Goal: Task Accomplishment & Management: Manage account settings

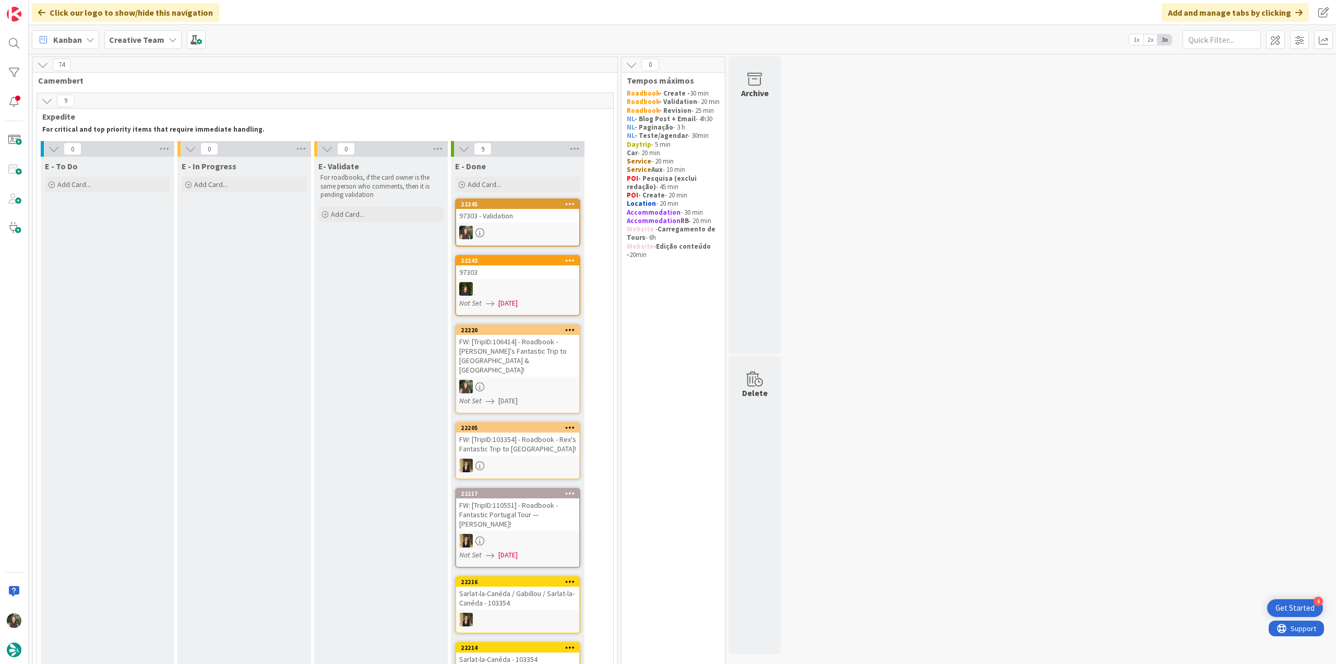
scroll to position [679, 0]
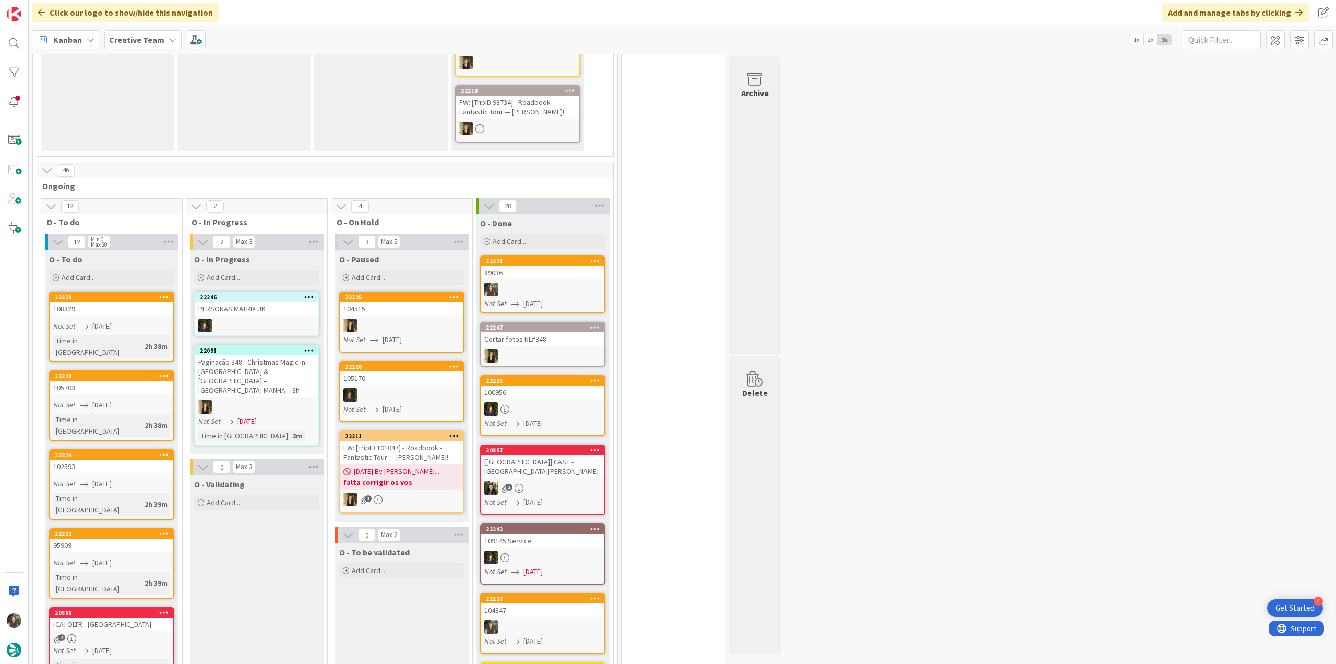
click at [556, 282] on div at bounding box center [542, 289] width 123 height 14
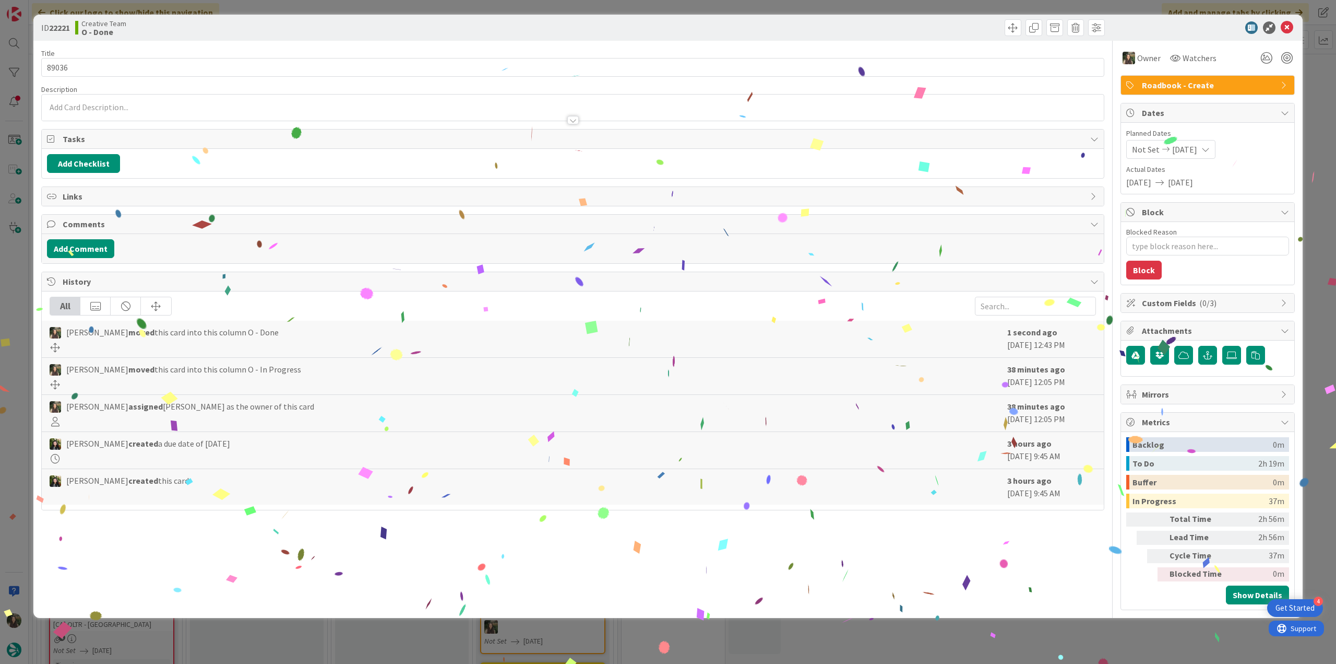
click at [985, 642] on div "ID 22221 Creative Team O - Done Title 5 / 128 89036 Description Owner Watchers …" at bounding box center [668, 332] width 1336 height 664
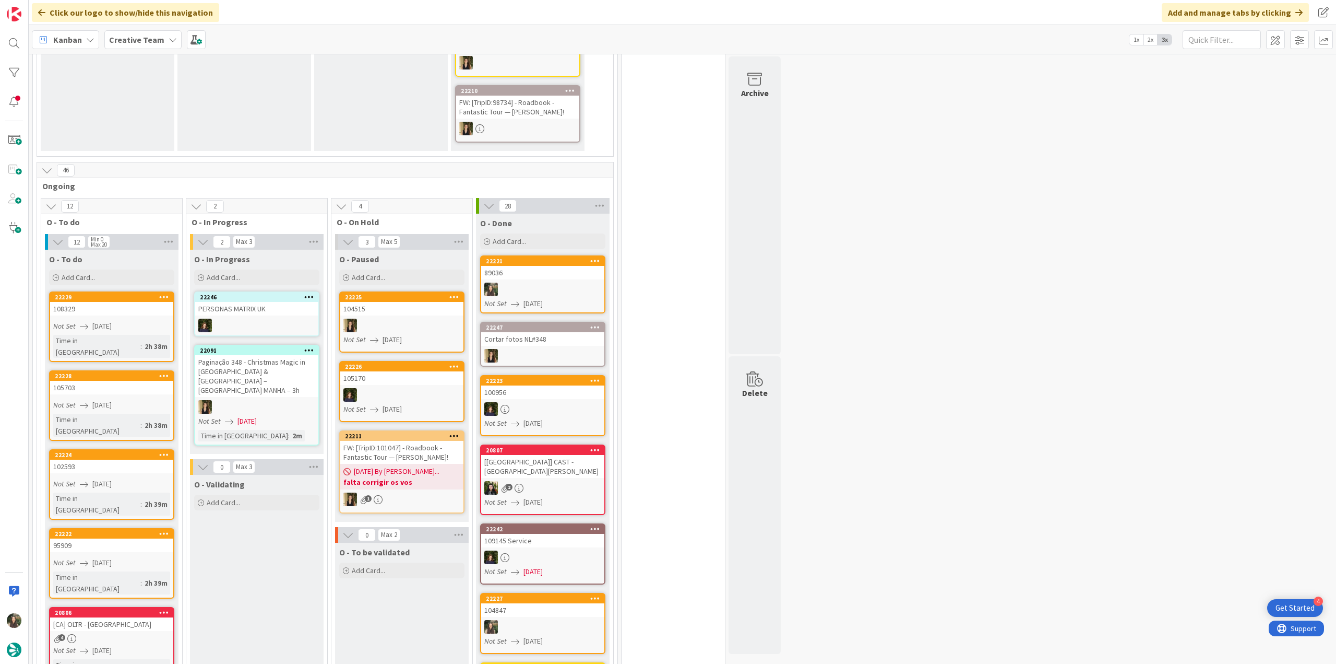
click at [543, 261] on link "22221 89036 Not Set [DATE]" at bounding box center [542, 284] width 125 height 58
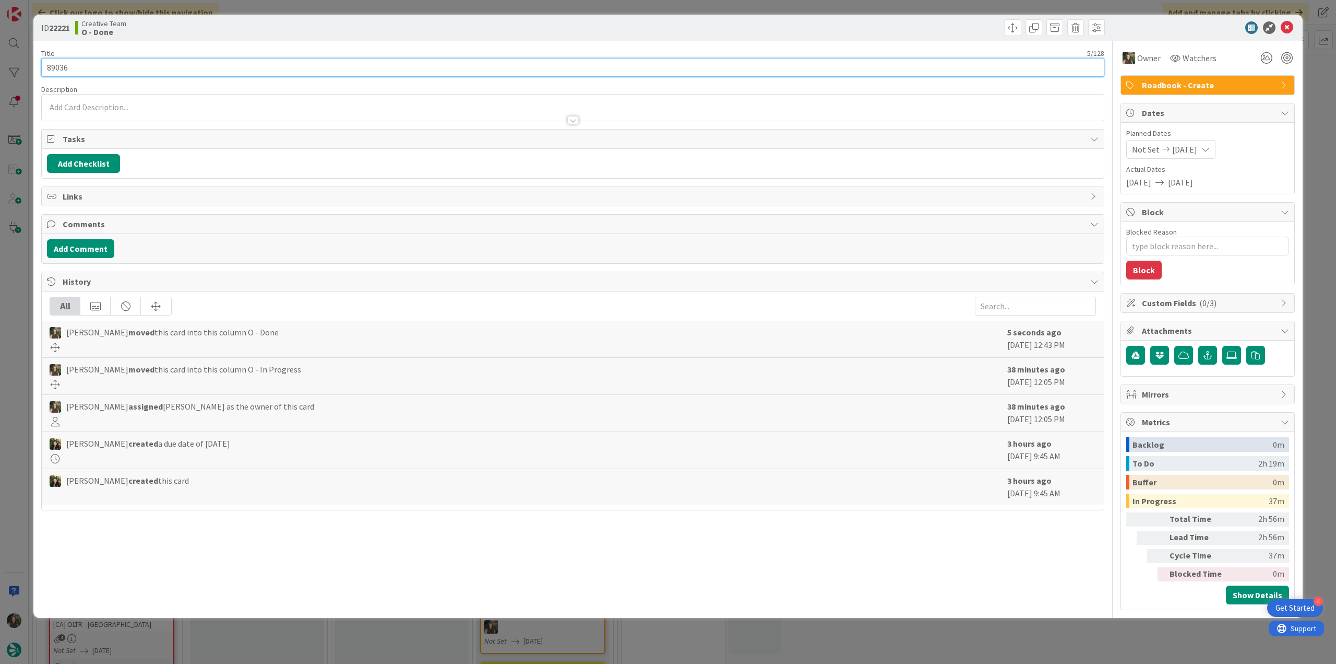
click at [57, 70] on input "89036" at bounding box center [572, 67] width 1063 height 19
click at [17, 267] on div "ID 22221 Creative Team O - Done Title 5 / 128 89036 Description Owner Watchers …" at bounding box center [668, 332] width 1336 height 664
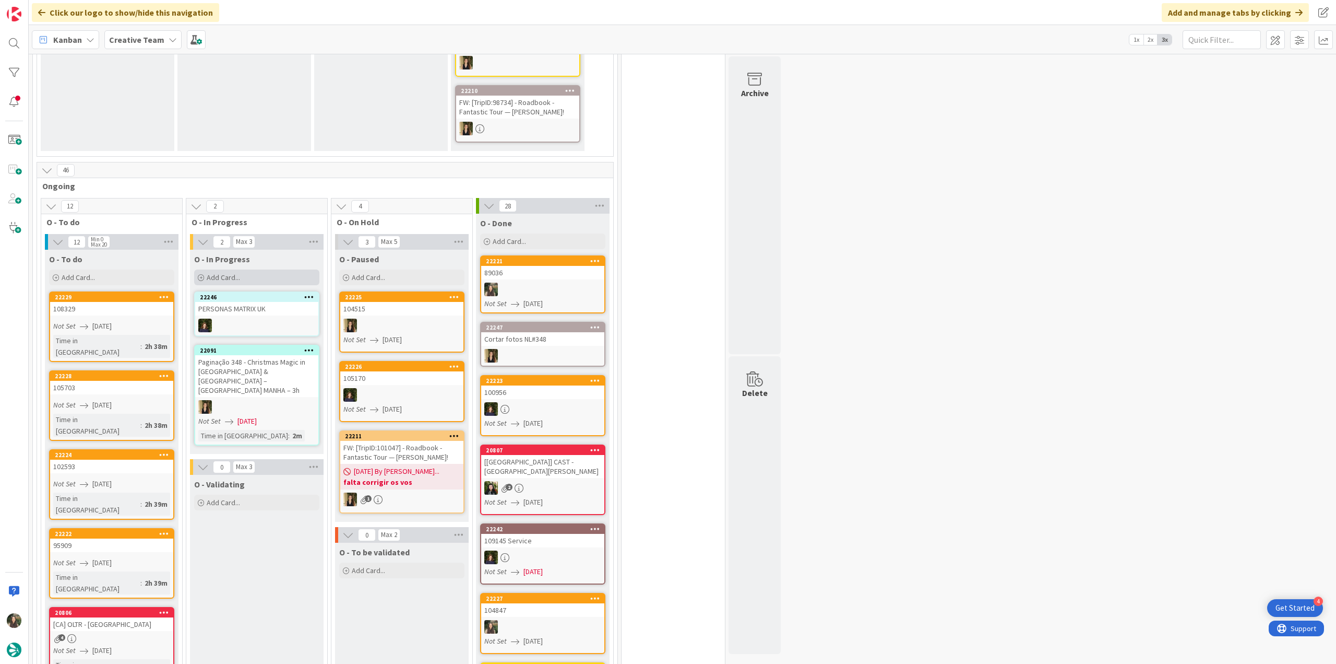
click at [270, 269] on div "Add Card..." at bounding box center [256, 277] width 125 height 16
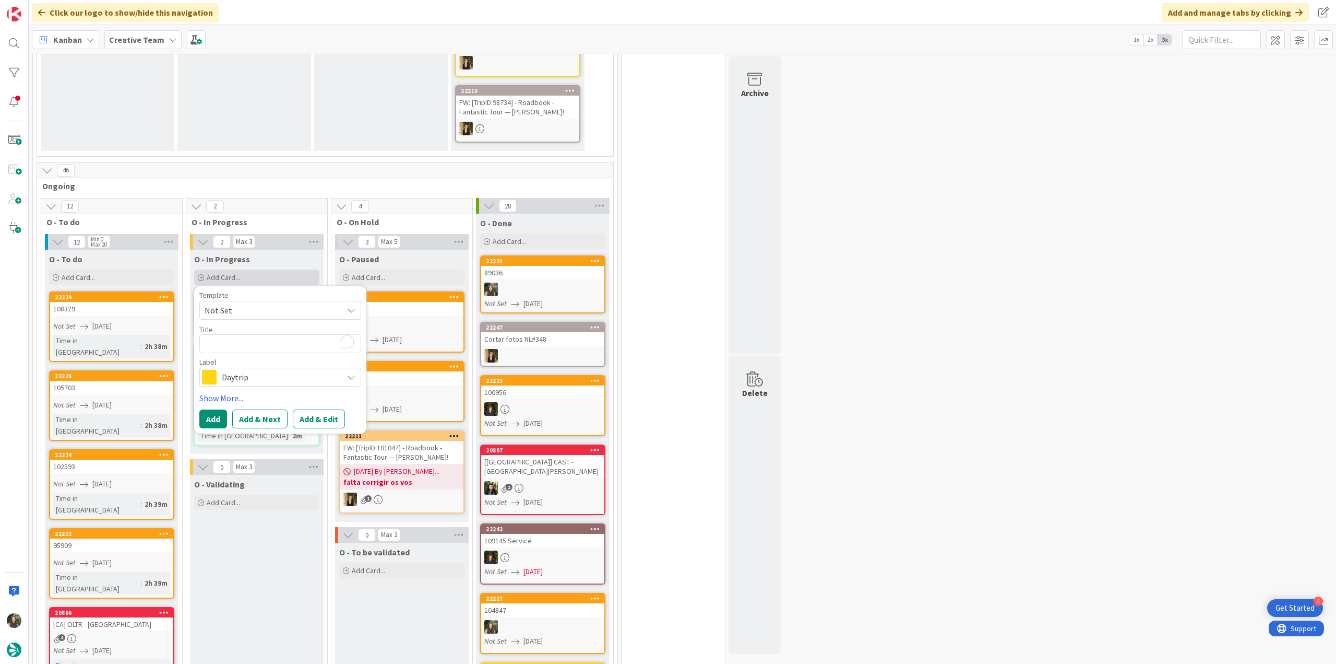
type textarea "x"
type textarea "89036"
type textarea "x"
type textarea "89036"
type textarea "x"
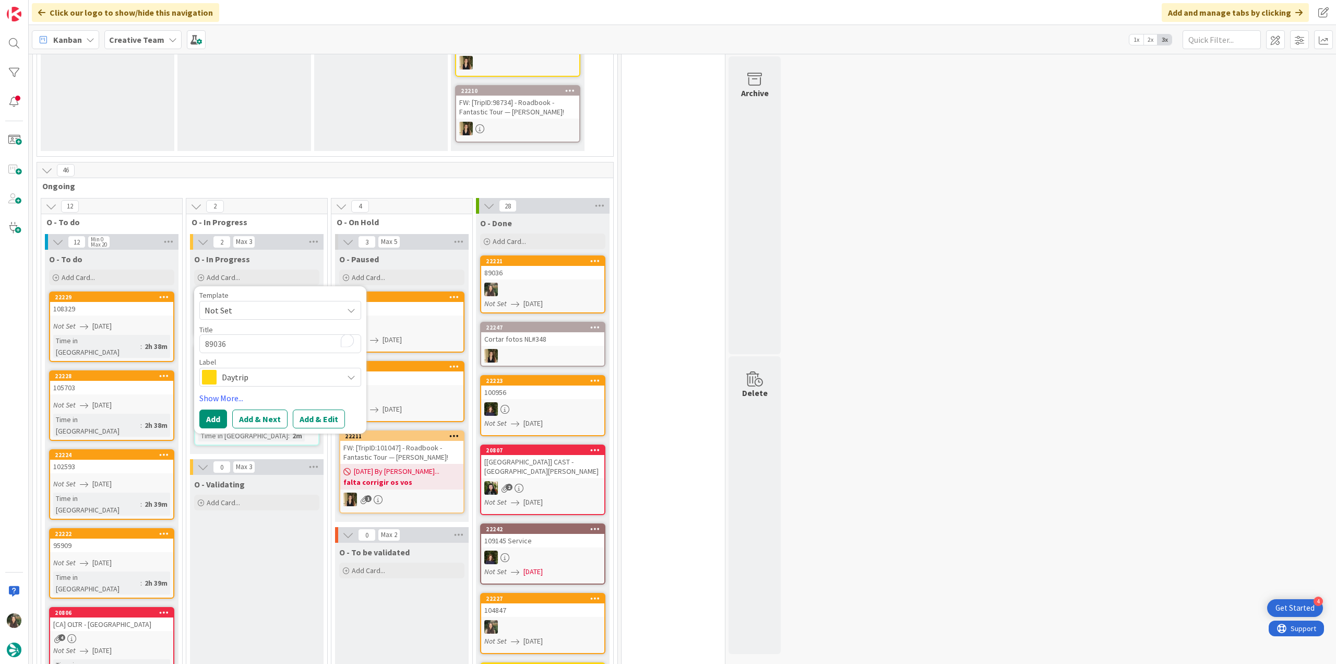
type textarea "89036 -"
type textarea "x"
type textarea "89036 -"
type textarea "x"
type textarea "89036 - c"
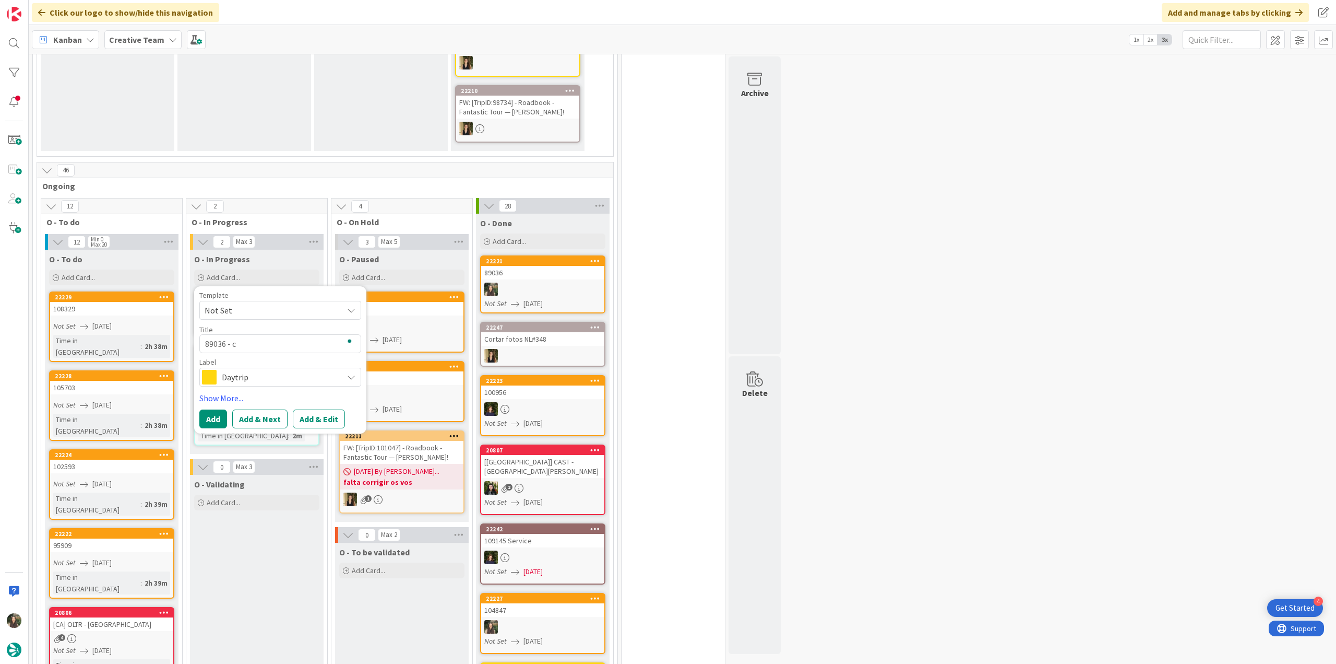
type textarea "x"
type textarea "89036 - co"
type textarea "x"
type textarea "89036 - con"
type textarea "x"
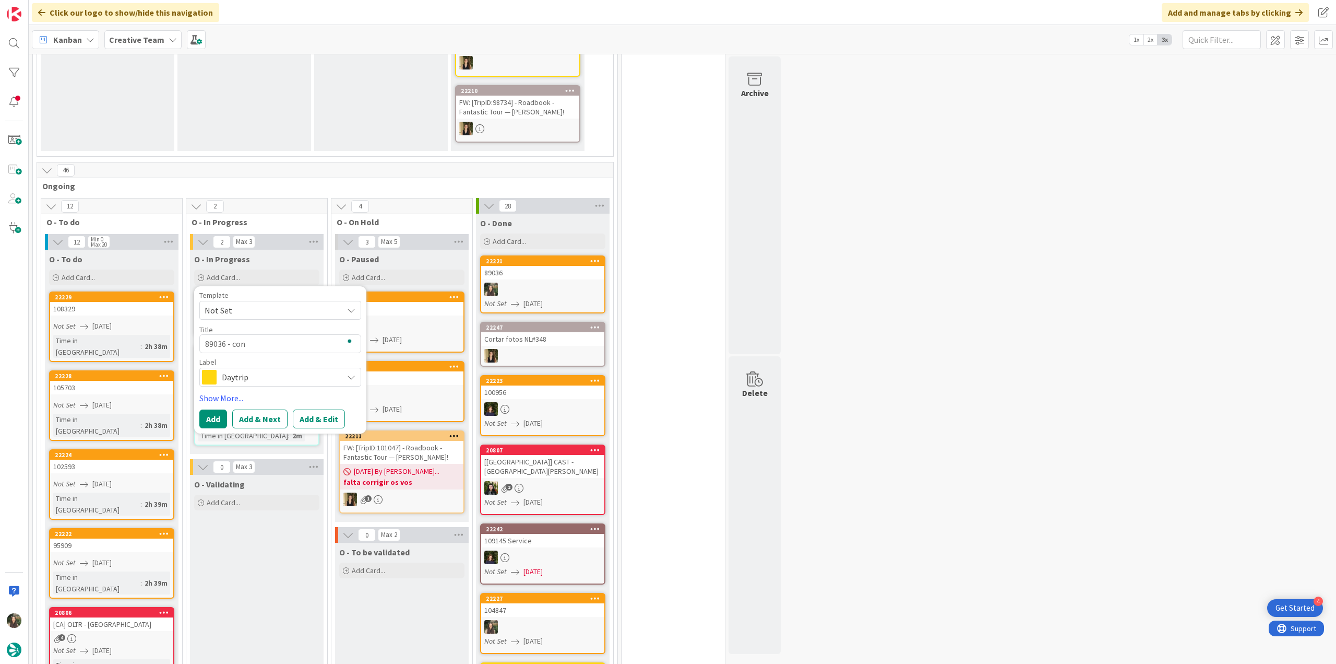
type textarea "89036 - cont"
type textarea "x"
type textarea "89036 - [PERSON_NAME]"
type textarea "x"
type textarea "89036 - contin"
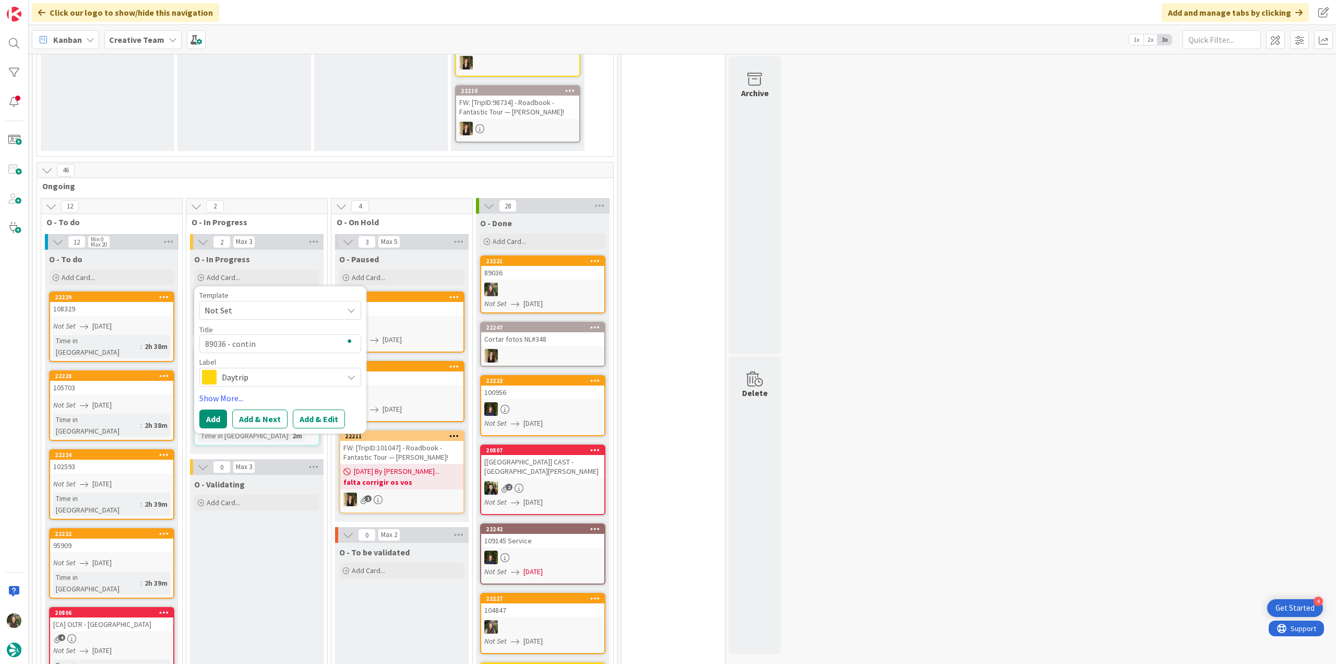
type textarea "x"
type textarea "89036 - continu"
type textarea "x"
type textarea "89036 - continua"
type textarea "x"
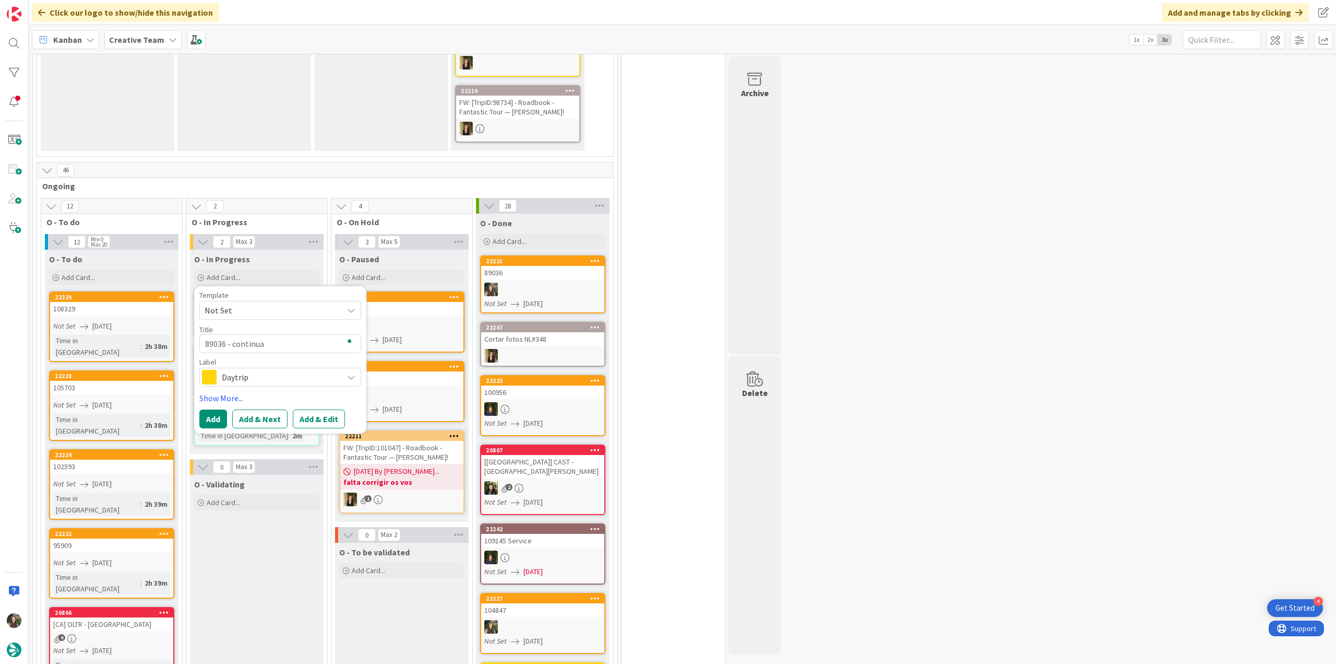
type textarea "89036 - continuaç"
type textarea "x"
type textarea "89036 - continuaçã"
type textarea "x"
type textarea "89036 - continuação"
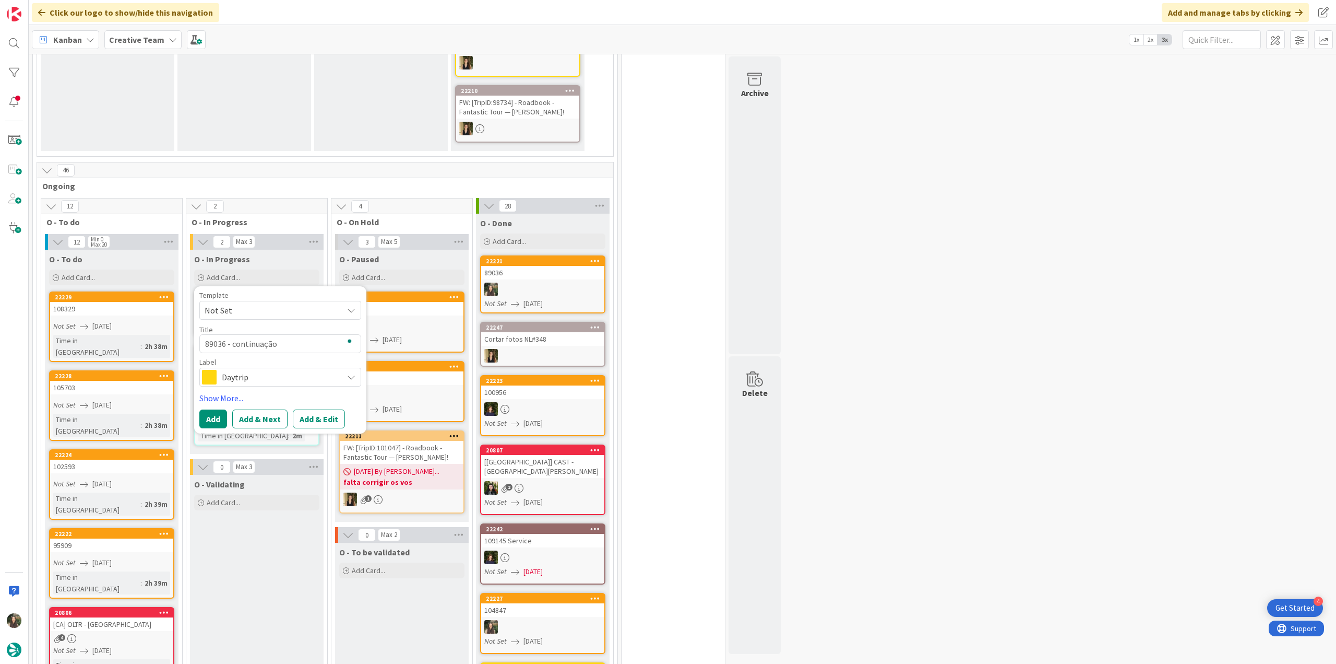
click at [281, 368] on div "Daytrip" at bounding box center [280, 377] width 162 height 19
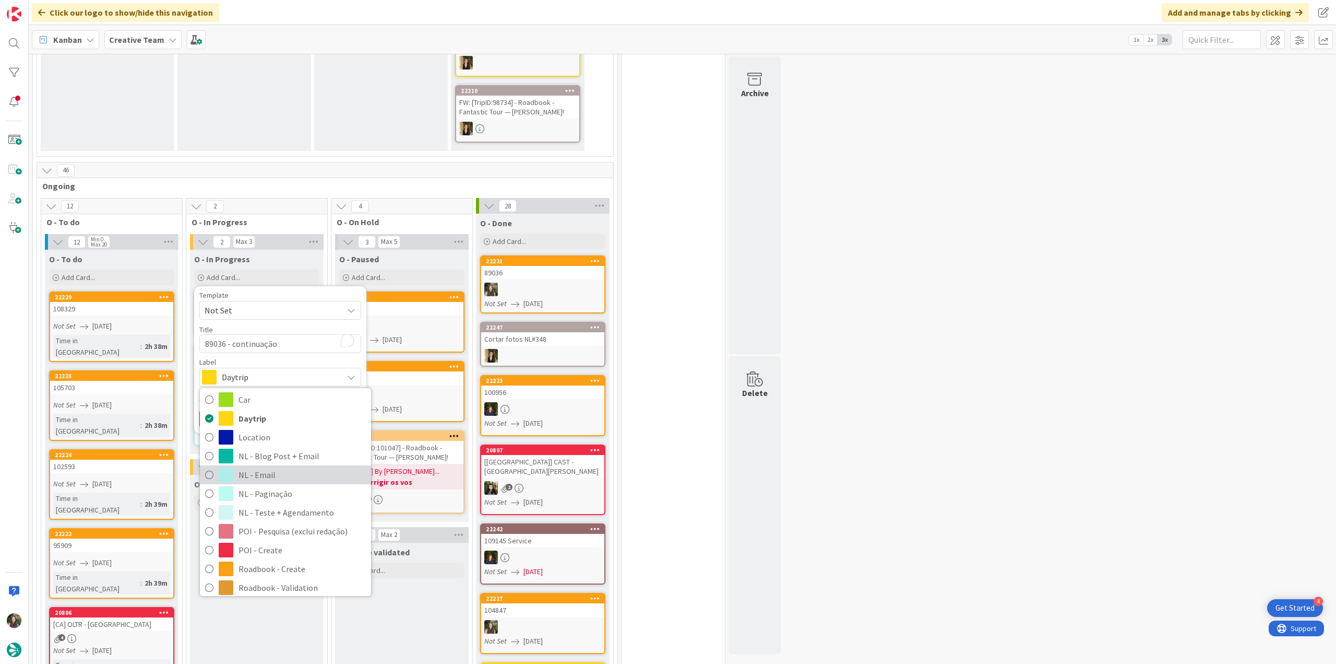
scroll to position [104, 0]
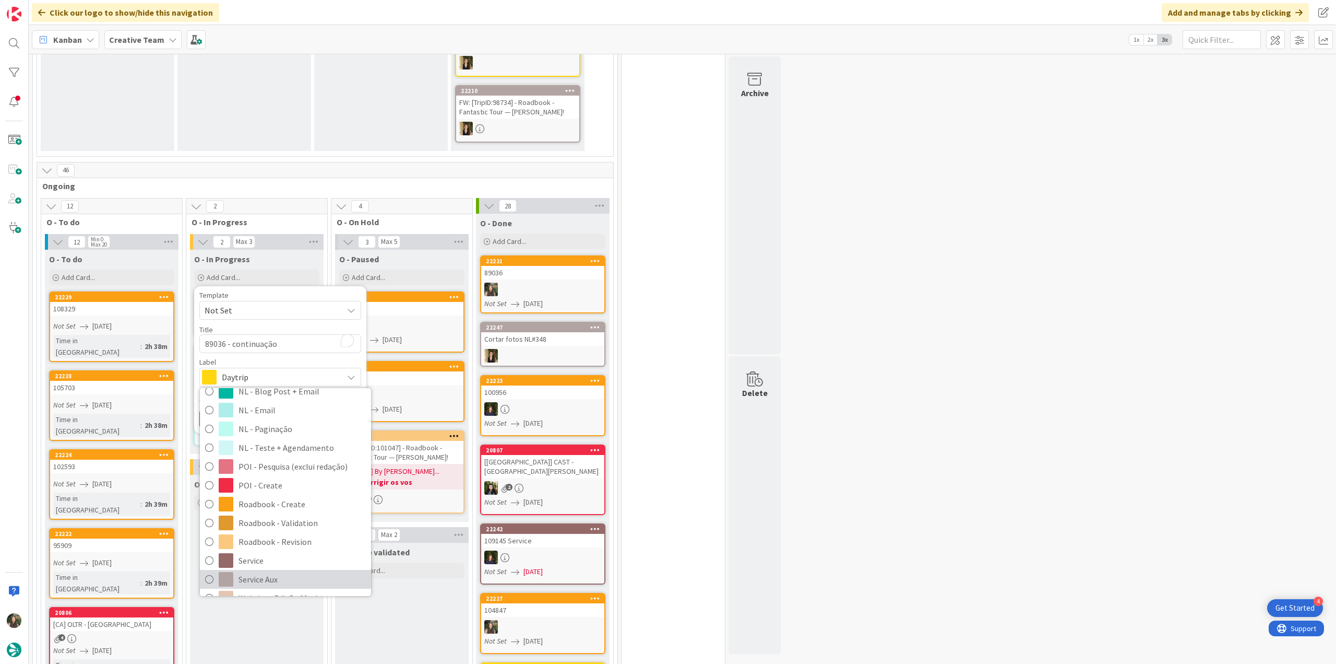
click at [278, 571] on span "Service Aux" at bounding box center [302, 579] width 127 height 16
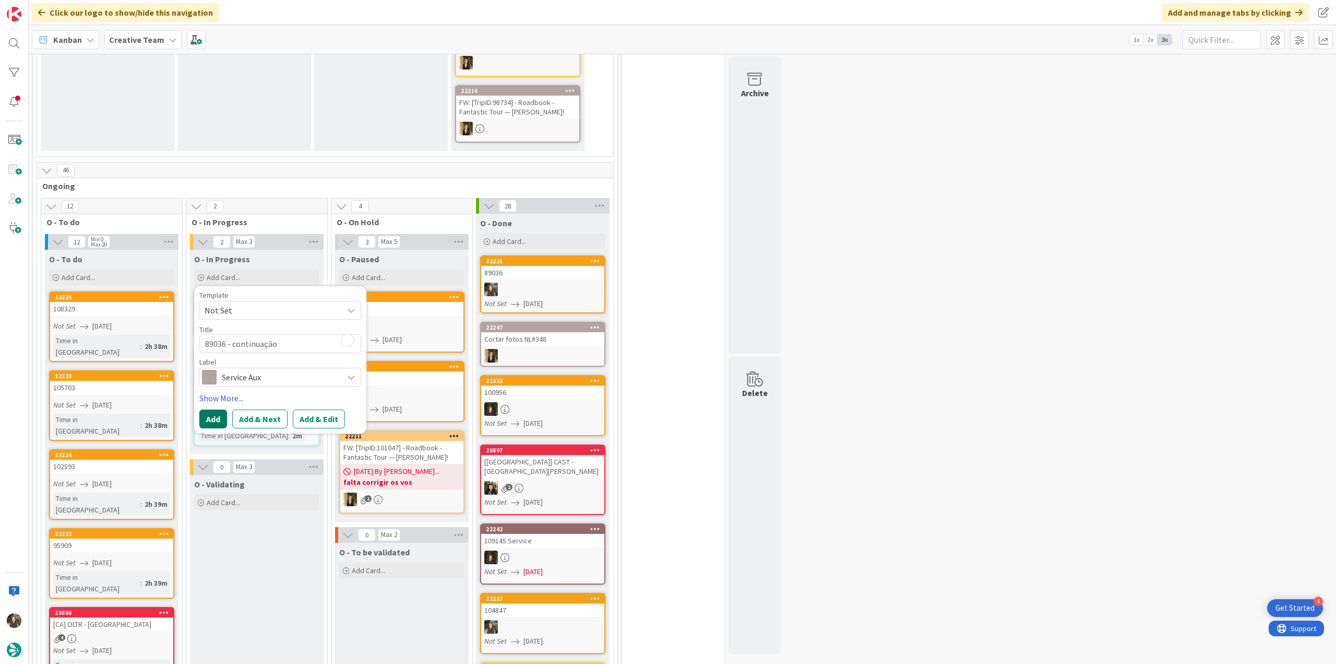
click at [215, 409] on button "Add" at bounding box center [213, 418] width 28 height 19
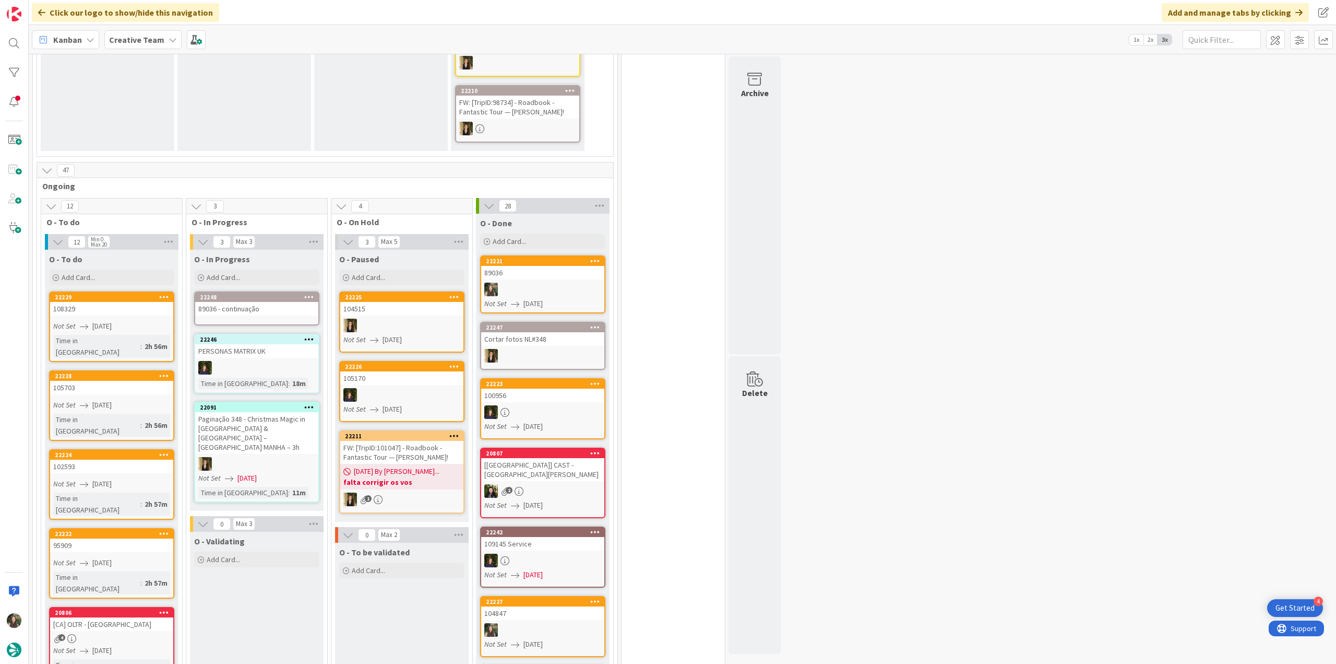
click at [266, 302] on div "89036 - continuação" at bounding box center [256, 309] width 123 height 14
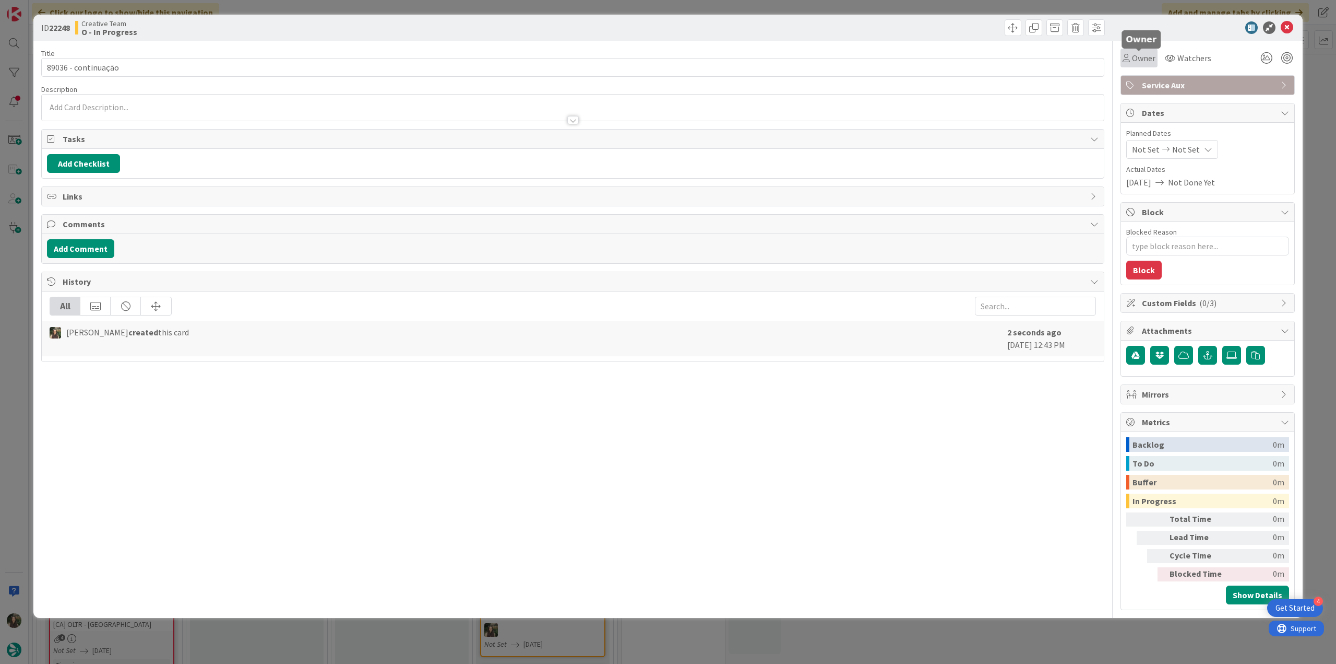
click at [1136, 60] on span "Owner" at bounding box center [1143, 58] width 23 height 13
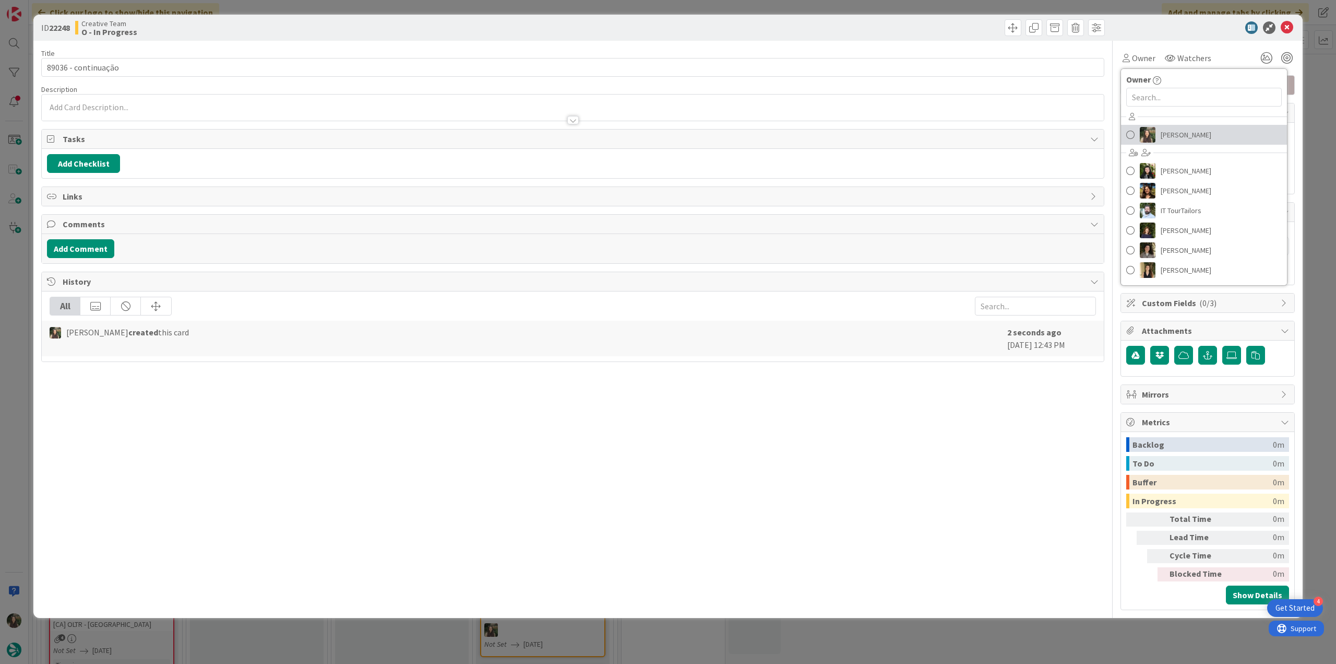
click at [1164, 129] on span "[PERSON_NAME]" at bounding box center [1186, 135] width 51 height 16
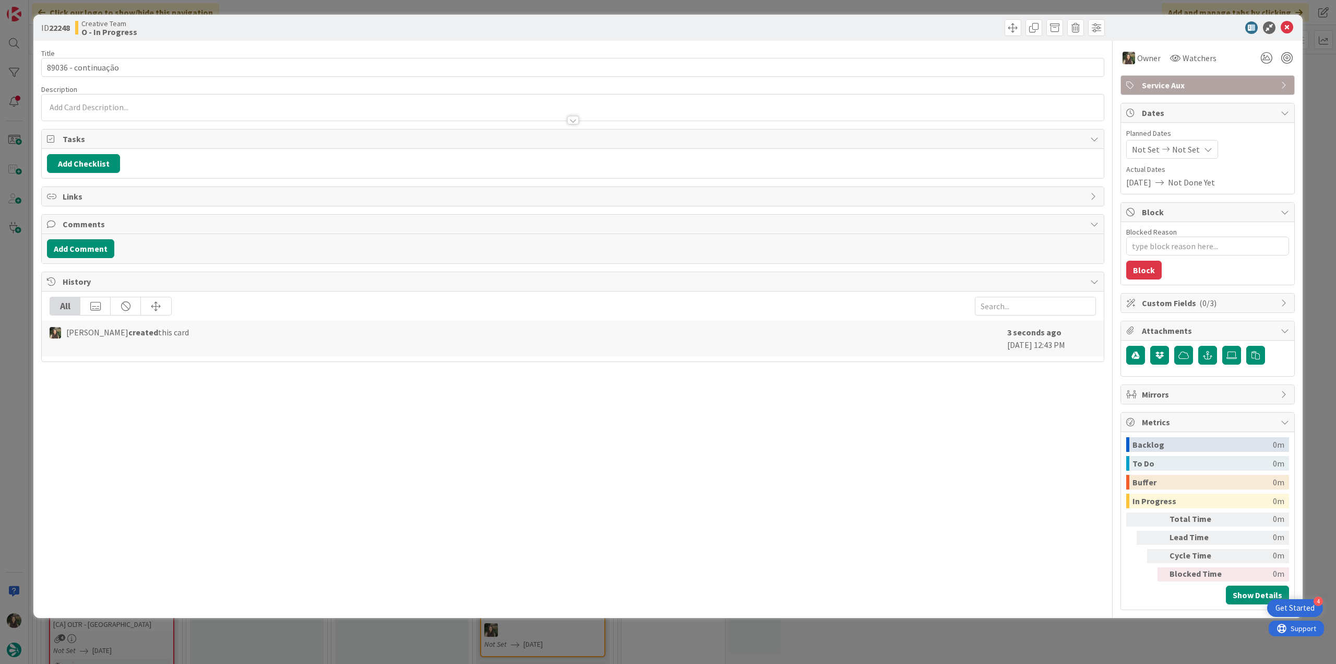
drag, startPoint x: 1011, startPoint y: 637, endPoint x: 802, endPoint y: 571, distance: 219.6
click at [1010, 637] on div "ID 22248 Creative Team O - In Progress Title 19 / 128 89036 - continuação Descr…" at bounding box center [668, 332] width 1336 height 664
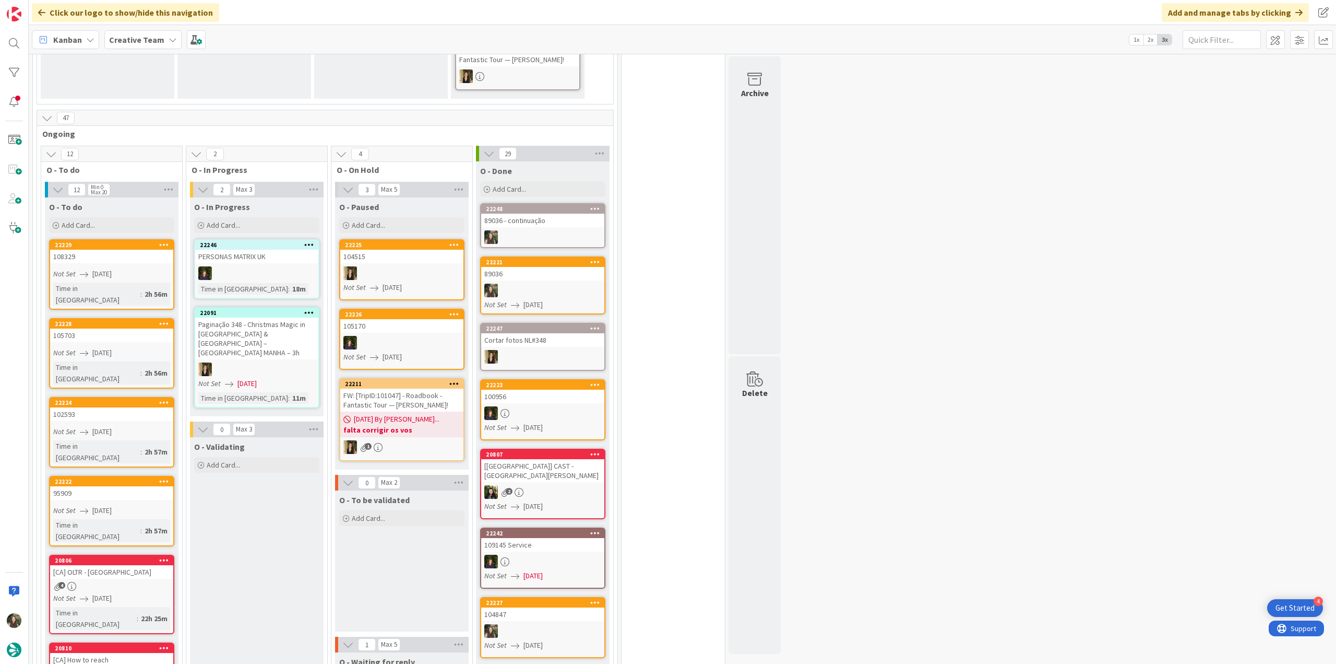
scroll to position [783, 0]
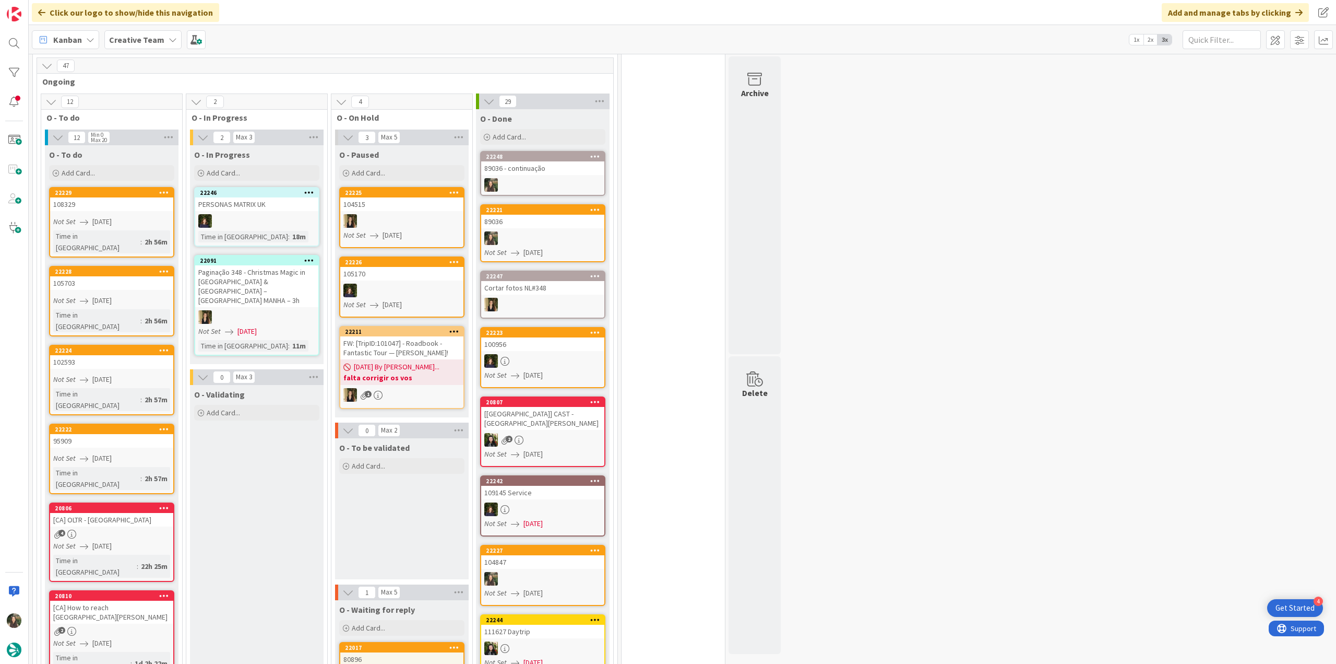
click at [141, 453] on div "Not Set [DATE]" at bounding box center [113, 458] width 120 height 11
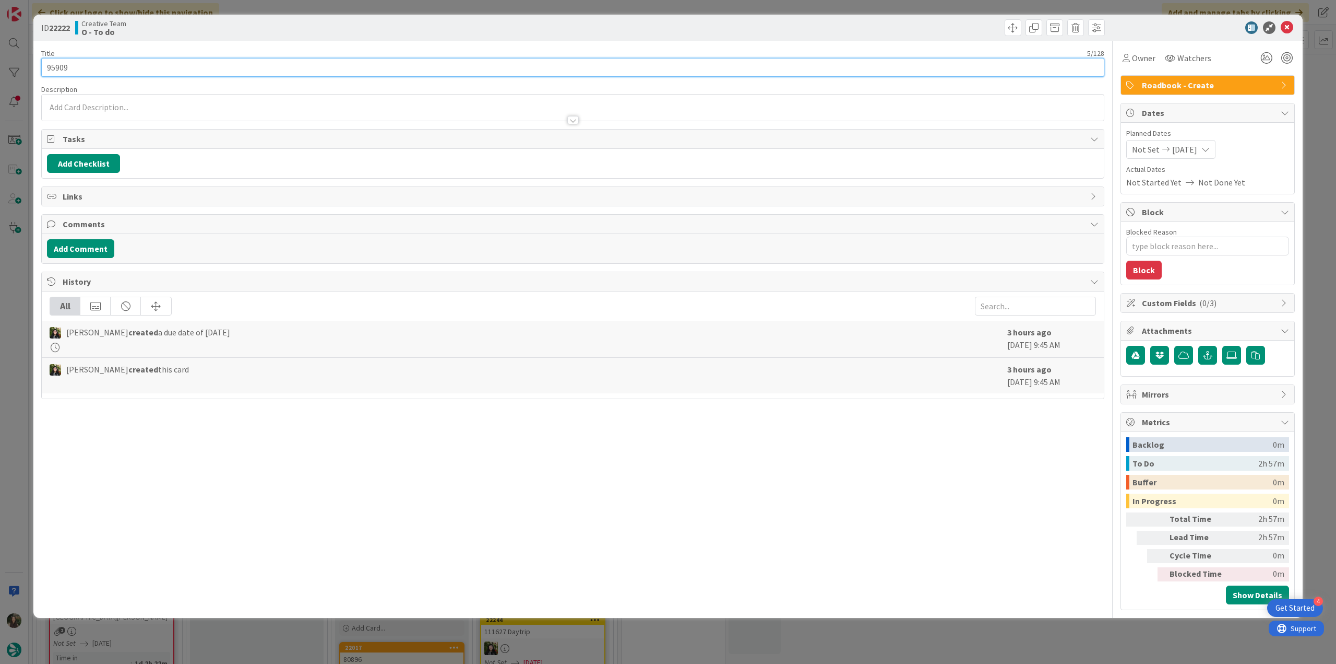
click at [62, 66] on input "95909" at bounding box center [572, 67] width 1063 height 19
click at [62, 67] on input "95909" at bounding box center [572, 67] width 1063 height 19
click at [141, 63] on input "95909" at bounding box center [572, 67] width 1063 height 19
click at [53, 67] on input "95909" at bounding box center [572, 67] width 1063 height 19
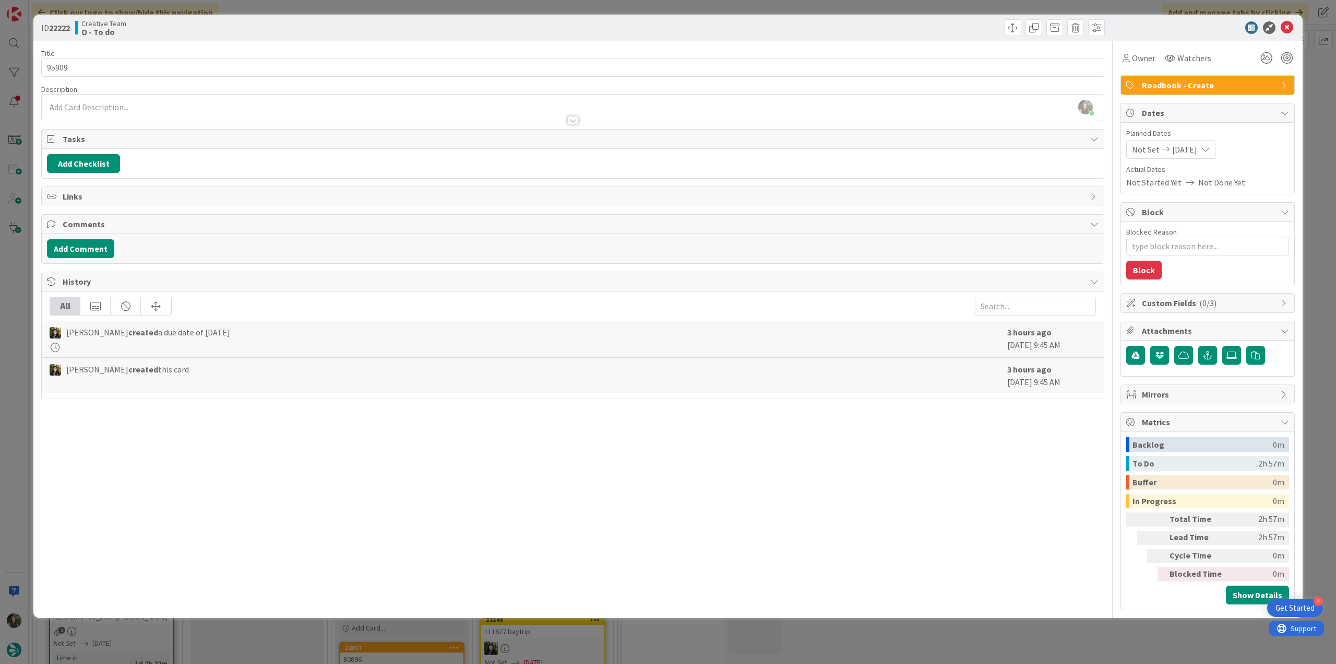
click at [15, 315] on div "ID 22222 Creative Team O - To do Title 5 / 128 95909 Description [PERSON_NAME] …" at bounding box center [668, 332] width 1336 height 664
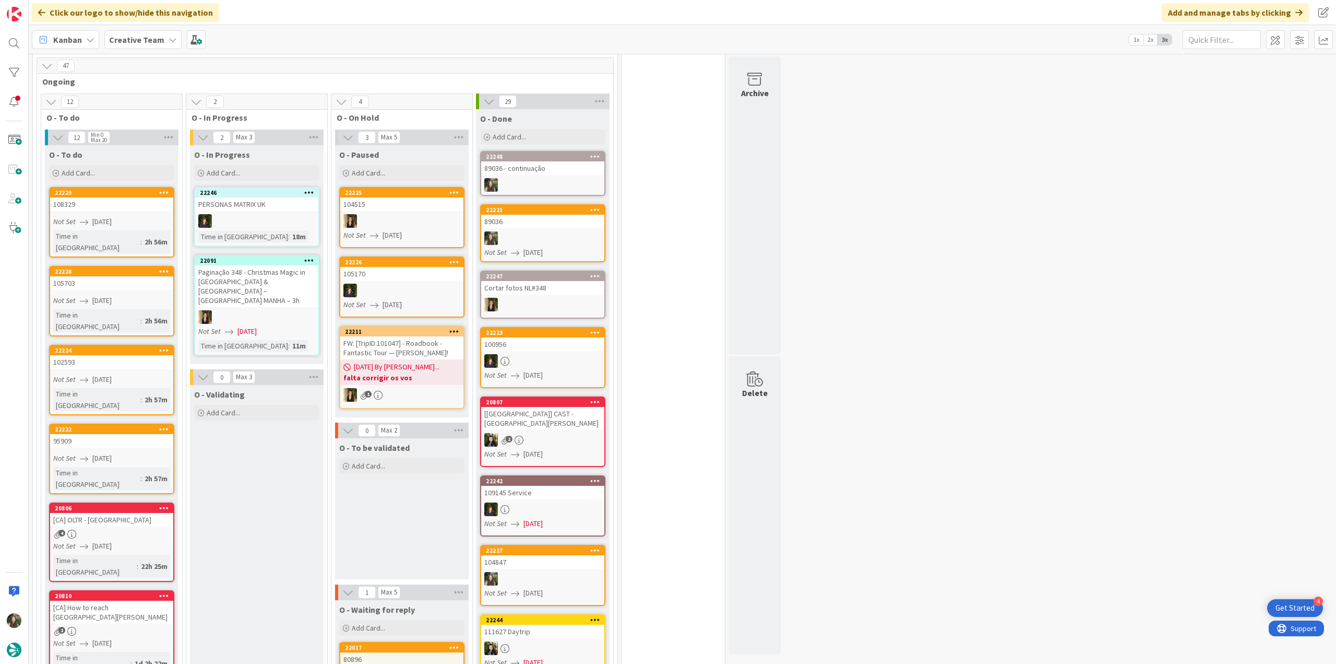
click at [167, 374] on div "Not Set [DATE]" at bounding box center [113, 379] width 120 height 11
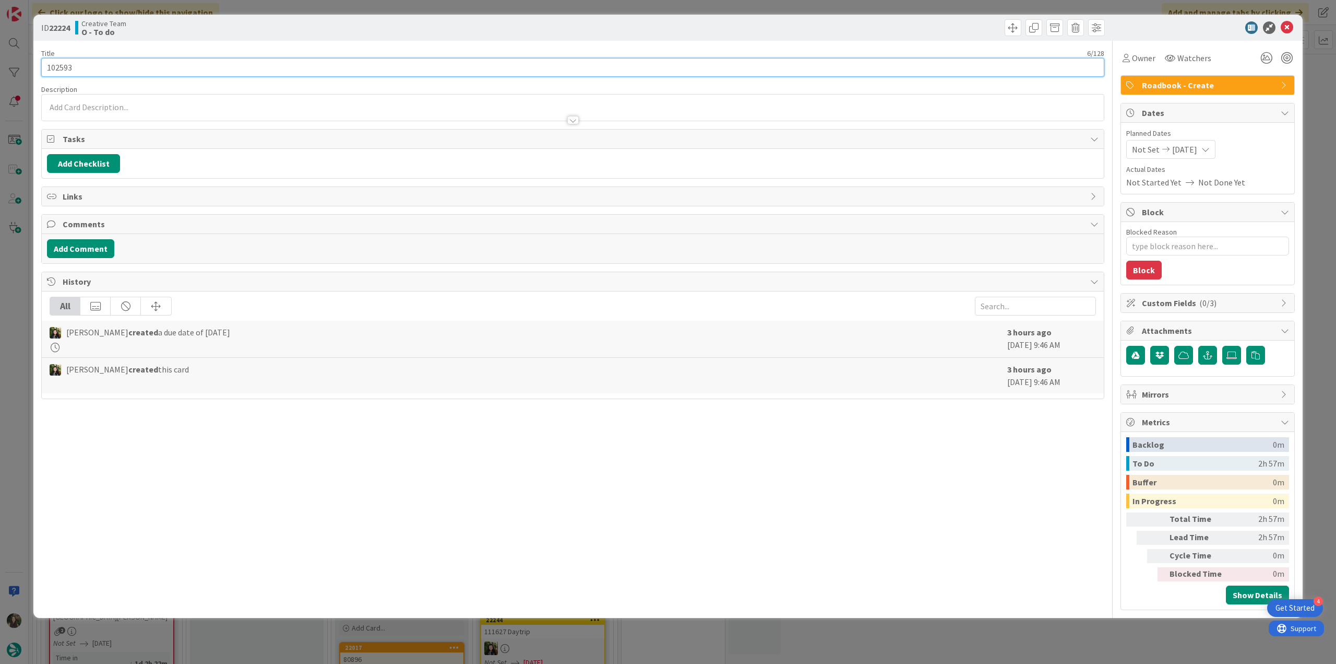
click at [65, 69] on input "102593" at bounding box center [572, 67] width 1063 height 19
click at [1137, 55] on span "Owner" at bounding box center [1143, 58] width 23 height 13
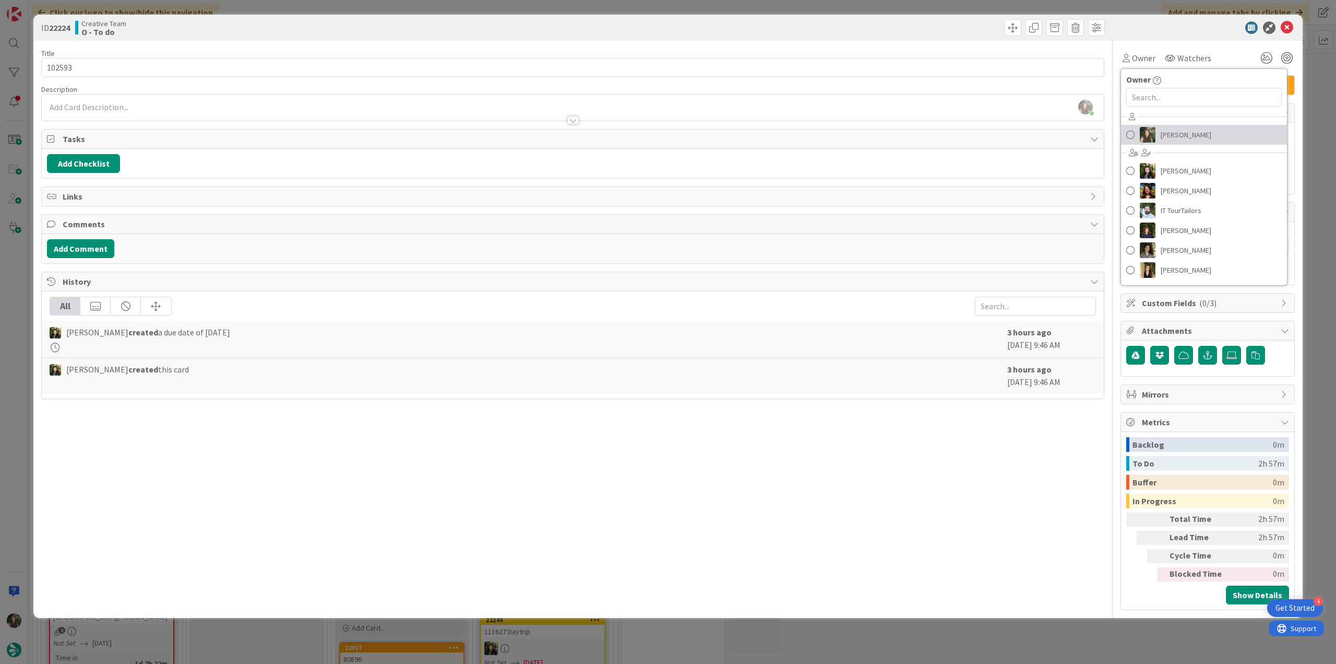
drag, startPoint x: 1174, startPoint y: 134, endPoint x: 1199, endPoint y: 134, distance: 24.5
click at [1175, 134] on span "[PERSON_NAME]" at bounding box center [1186, 135] width 51 height 16
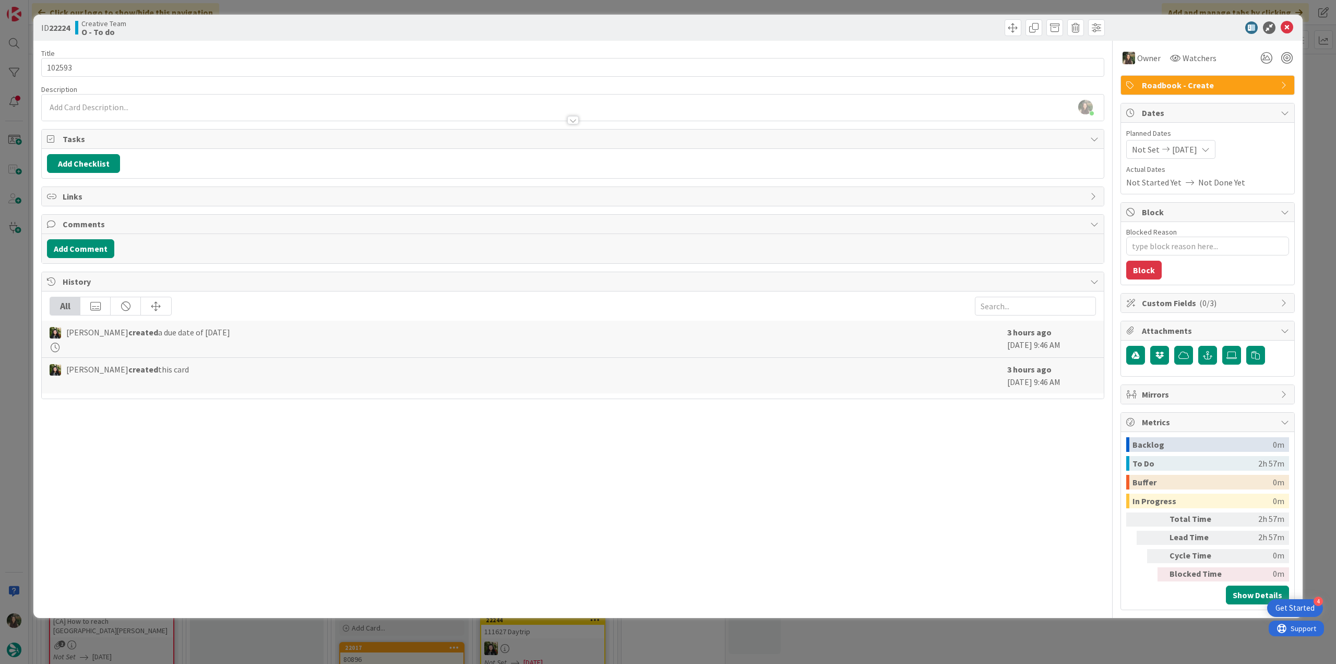
click at [1314, 109] on div "ID 22224 Creative Team O - To do Title 6 / 128 102593 Description [PERSON_NAME]…" at bounding box center [668, 332] width 1336 height 664
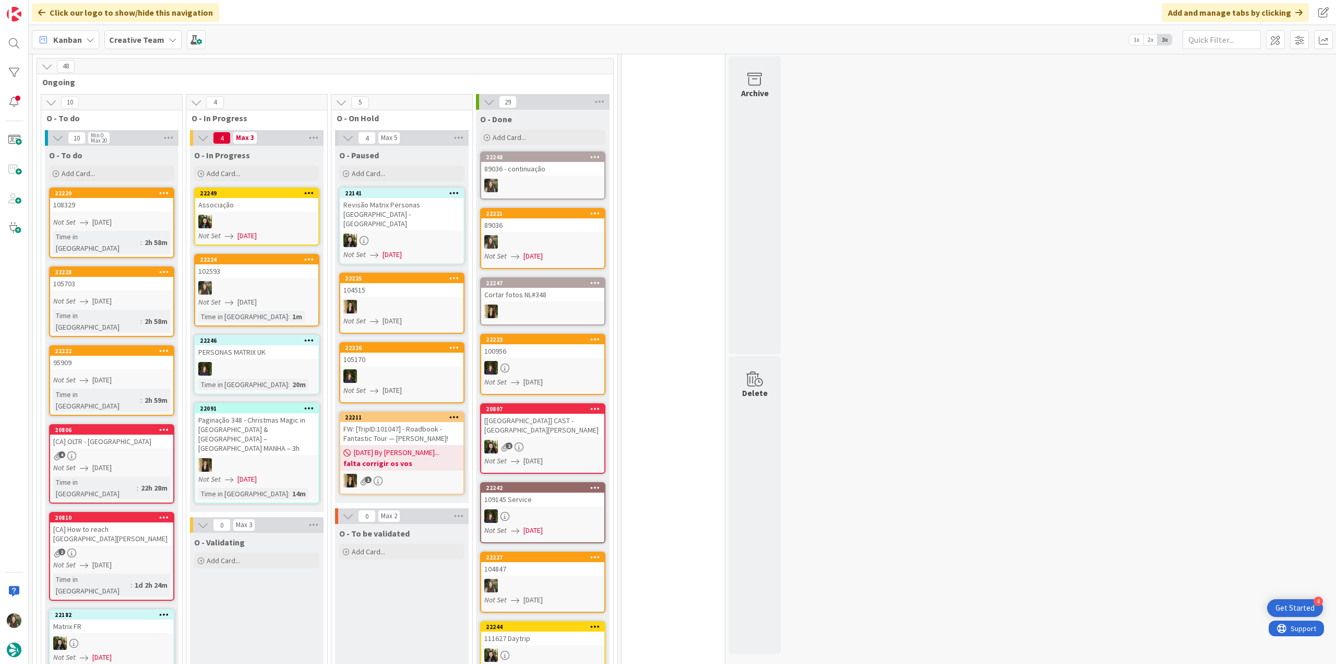
click at [503, 218] on div "89036" at bounding box center [542, 225] width 123 height 14
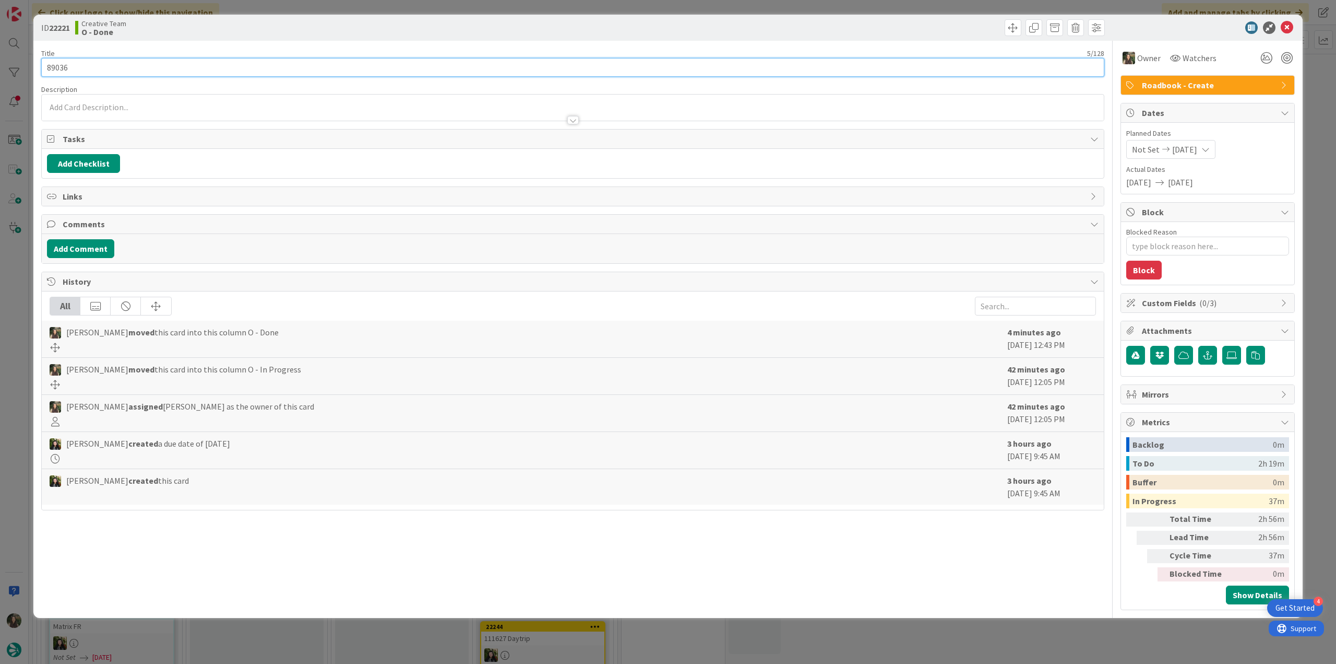
click at [60, 68] on input "89036" at bounding box center [572, 67] width 1063 height 19
drag, startPoint x: 60, startPoint y: 68, endPoint x: 15, endPoint y: 91, distance: 50.2
click at [60, 68] on input "89036" at bounding box center [572, 67] width 1063 height 19
click at [20, 286] on div "ID 22221 Creative Team O - Done Title 5 / 128 89036 Description [PERSON_NAME] j…" at bounding box center [668, 332] width 1336 height 664
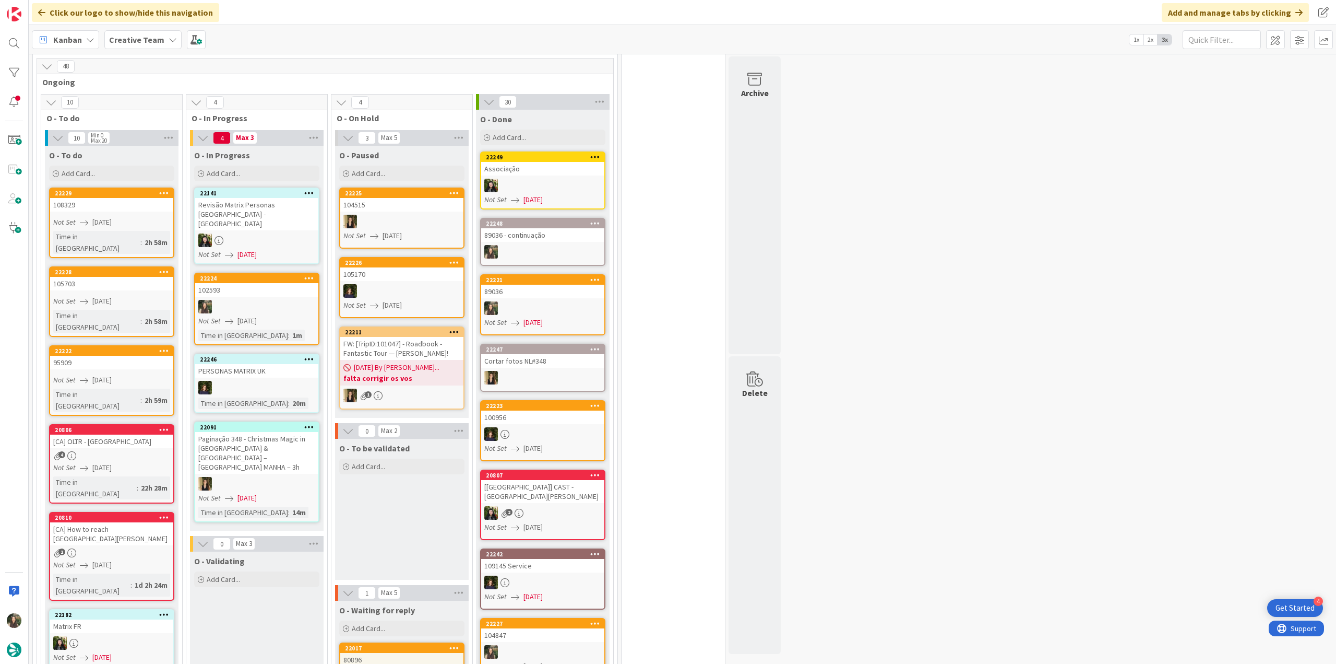
click at [280, 300] on div at bounding box center [256, 307] width 123 height 14
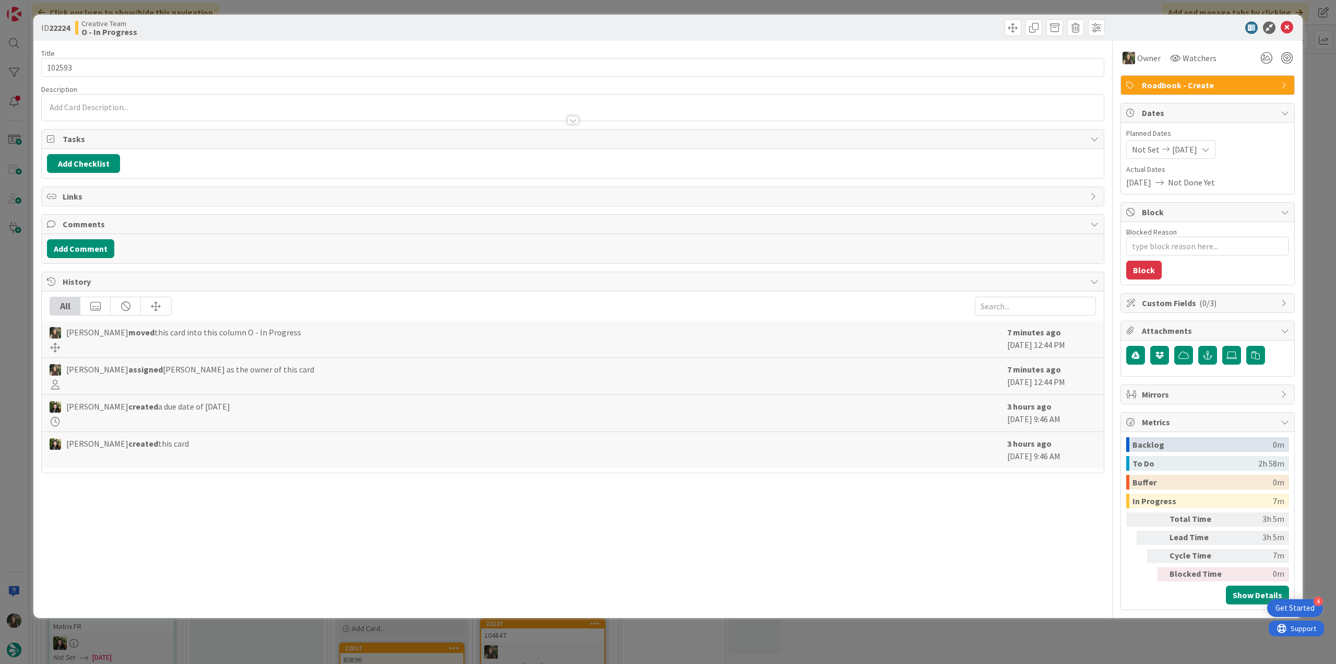
click at [1028, 648] on div "ID 22224 Creative Team O - In Progress Title 6 / 128 102593 Description Owner W…" at bounding box center [668, 332] width 1336 height 664
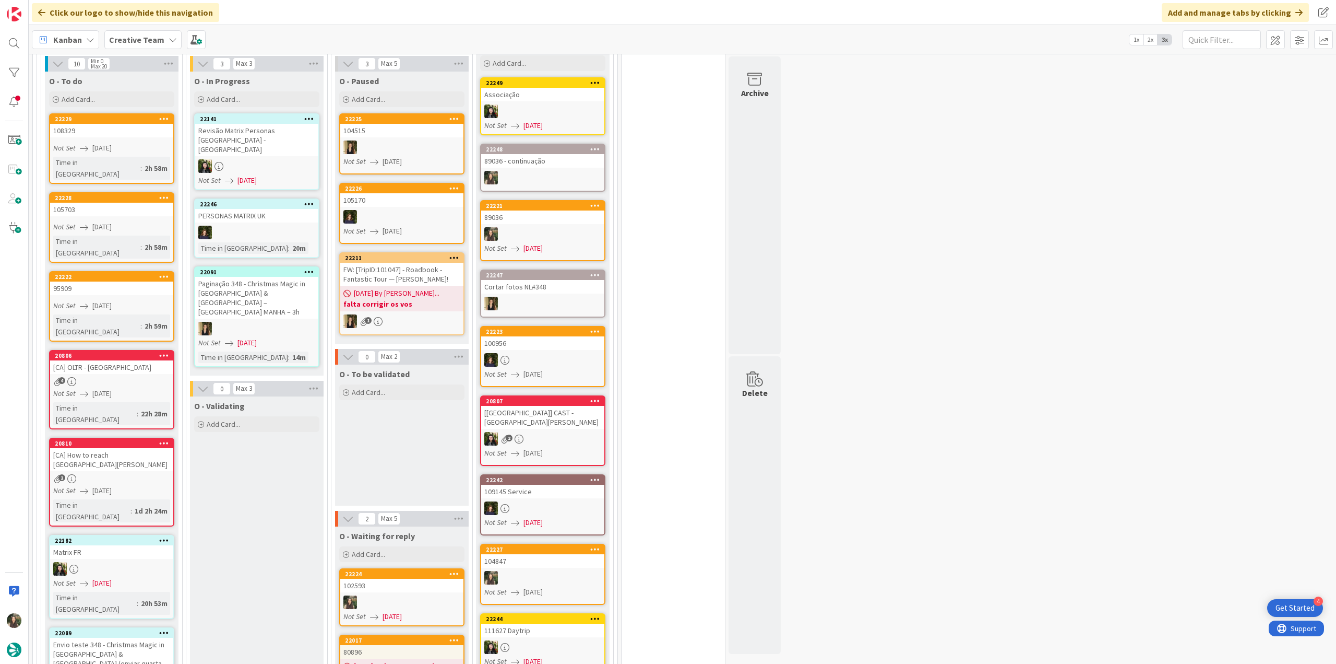
scroll to position [863, 0]
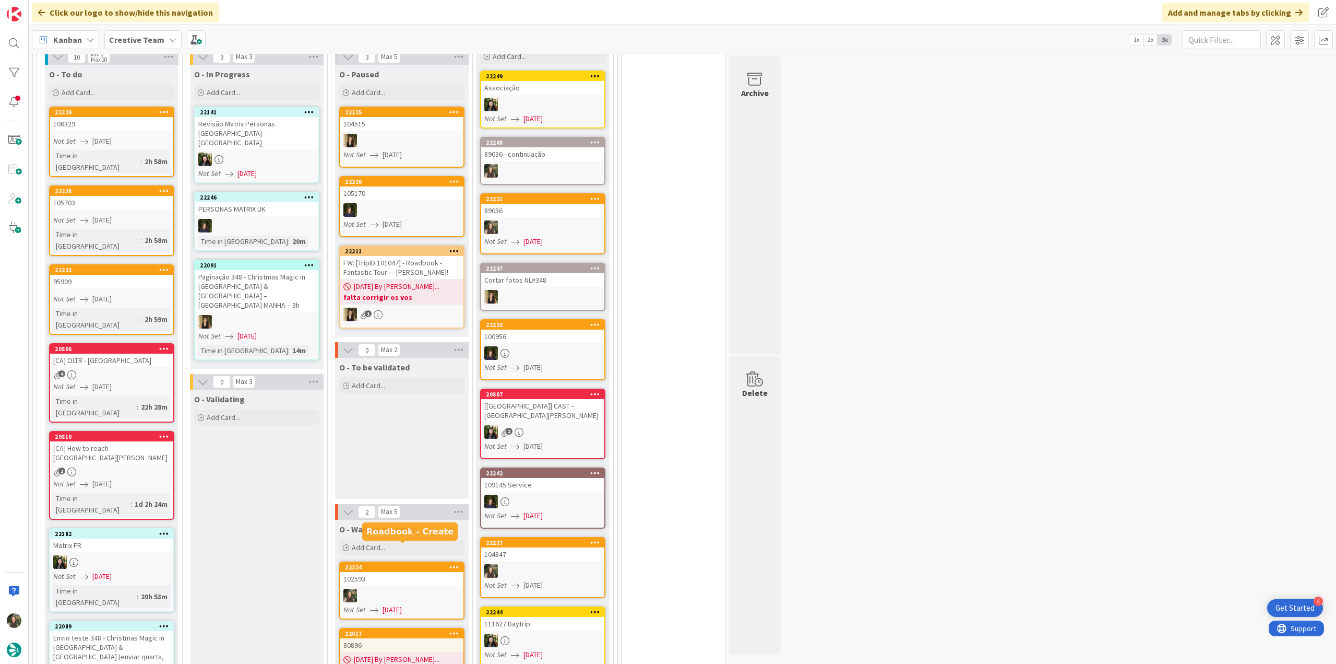
click at [437, 562] on div "22224" at bounding box center [401, 566] width 123 height 9
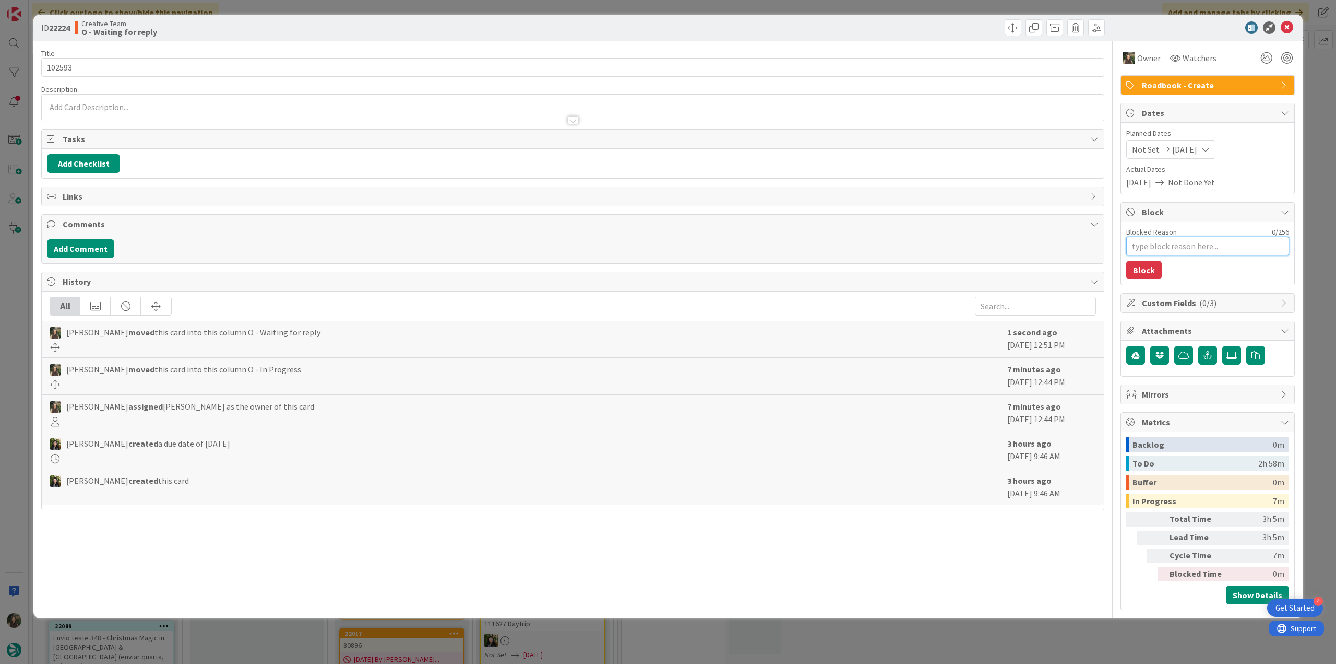
click at [1157, 244] on textarea "Blocked Reason" at bounding box center [1208, 245] width 163 height 19
type textarea "x"
type textarea "f"
type textarea "x"
type textarea "fa"
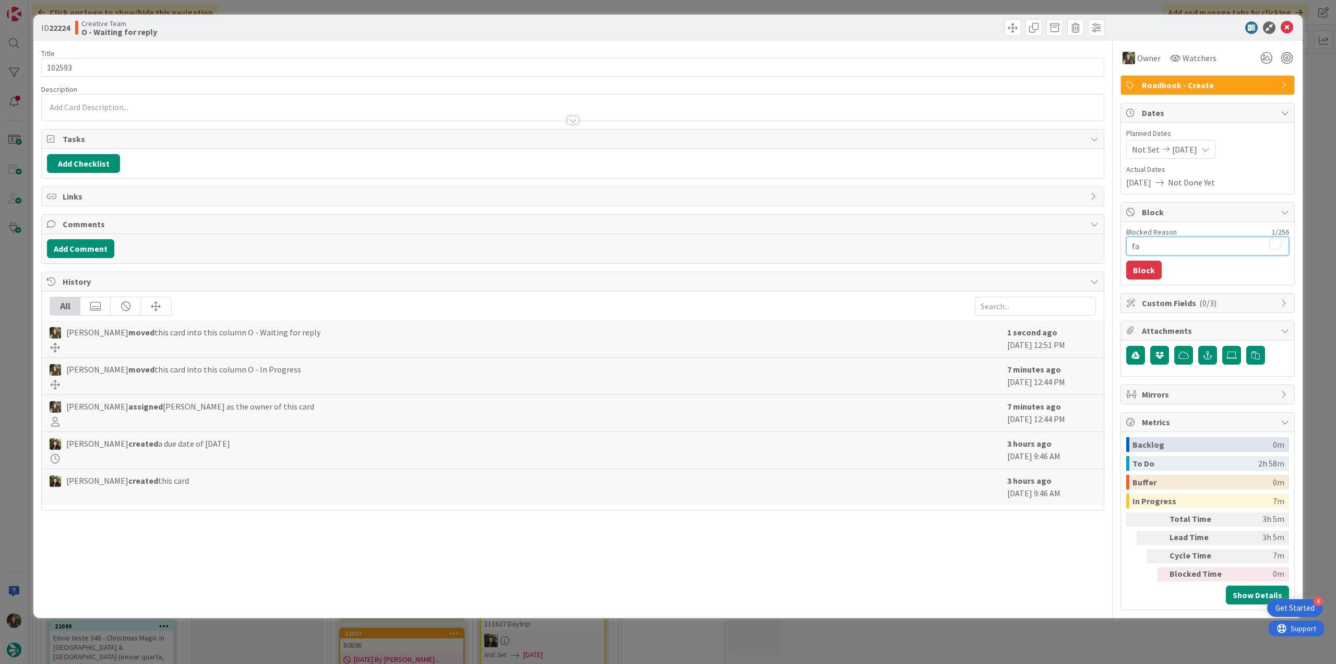
type textarea "x"
type textarea "fal"
type textarea "x"
type textarea "falt"
type textarea "x"
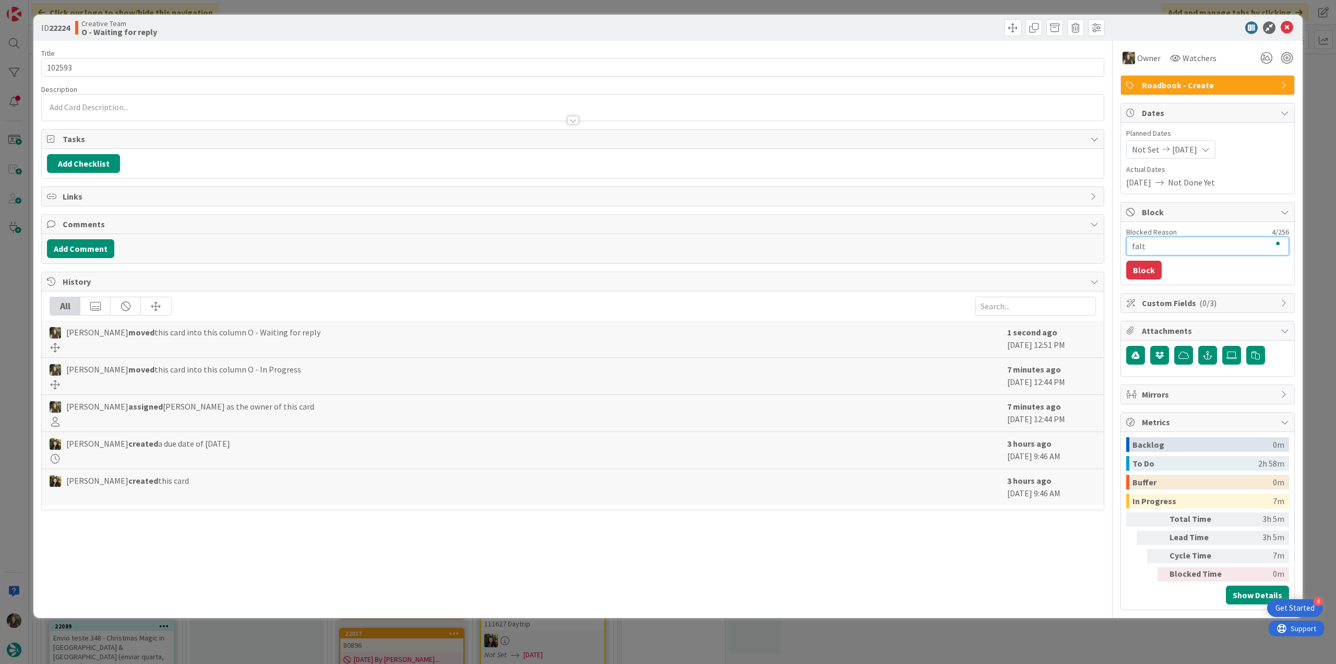
type textarea "falta"
type textarea "x"
type textarea "faltam"
type textarea "x"
type textarea "faltam"
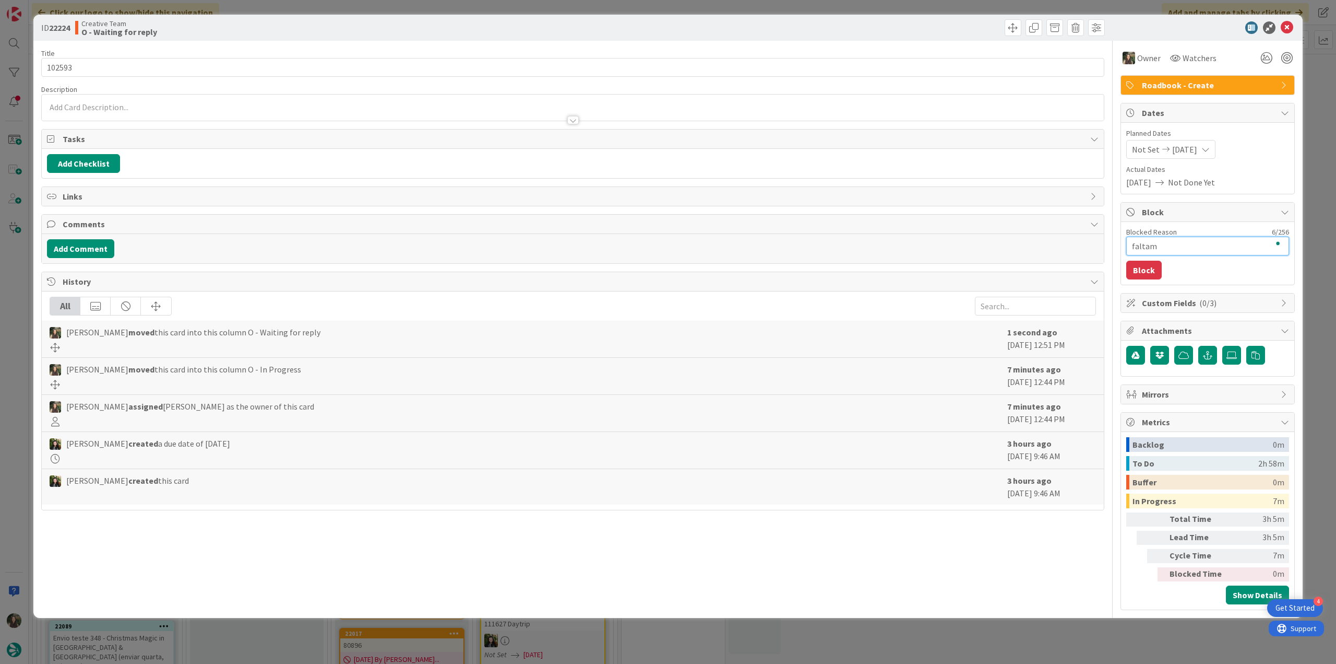
type textarea "x"
type textarea "faltam v"
type textarea "x"
type textarea "faltam vo"
type textarea "x"
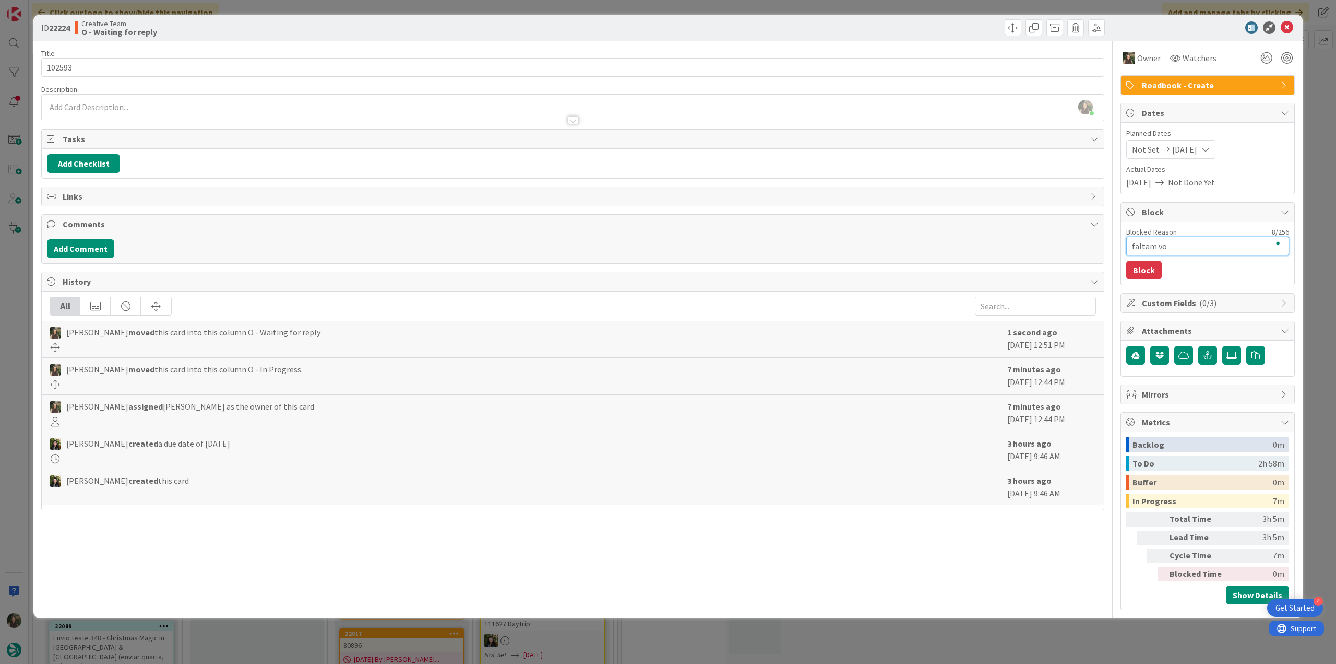
type textarea "faltam vou"
type textarea "x"
type textarea "faltam vouc"
type textarea "x"
type textarea "faltam vouch"
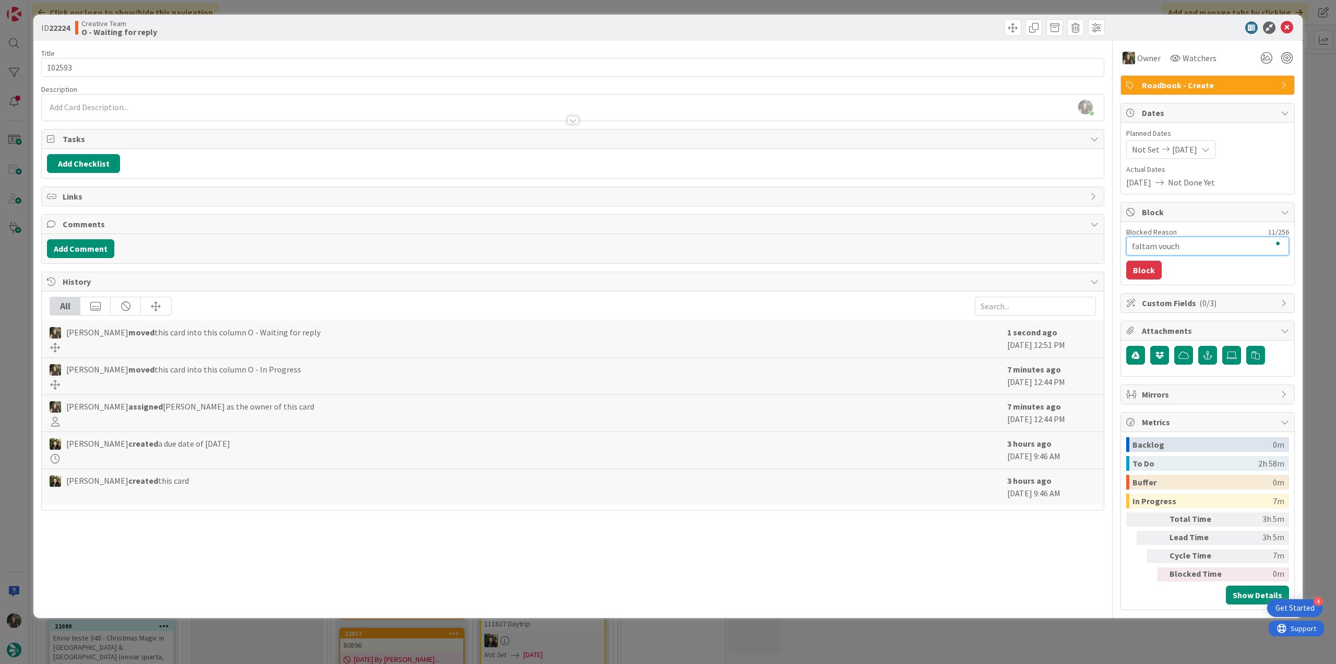
type textarea "x"
type textarea "faltam vouche"
type textarea "x"
type textarea "faltam voucher"
type textarea "x"
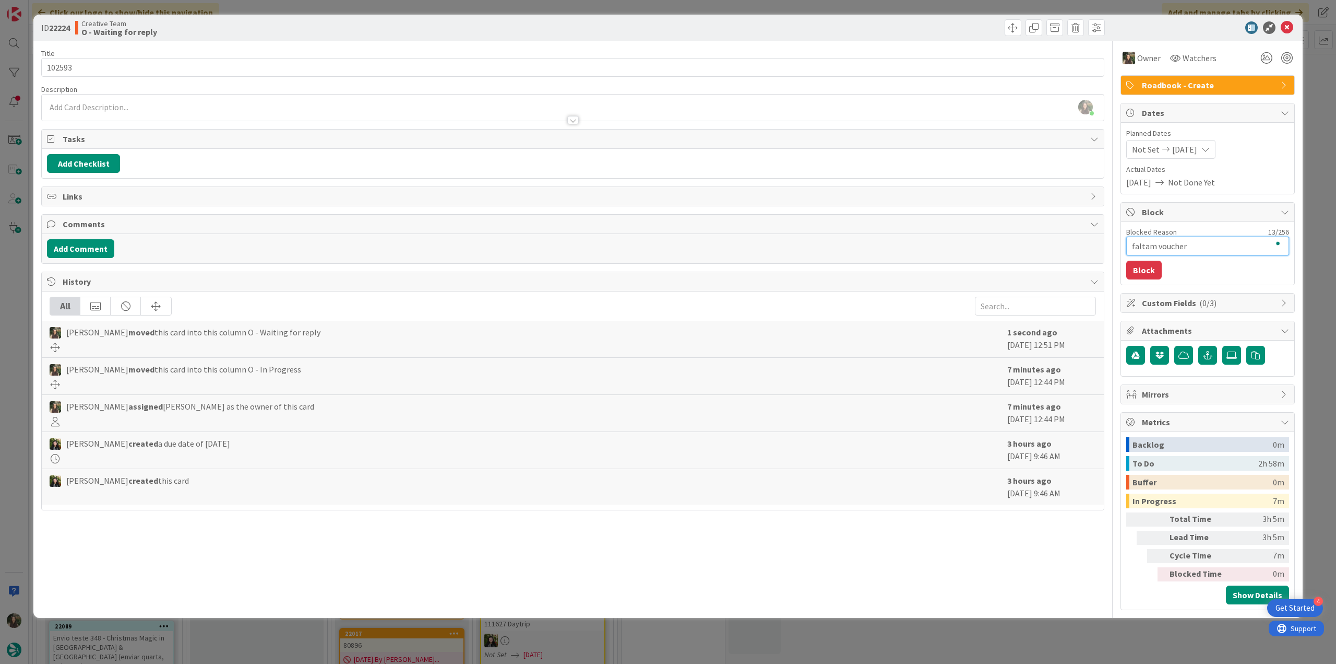
type textarea "faltam vouchers"
type textarea "x"
type textarea "faltam vouchers."
type textarea "x"
type textarea "faltam vouchers."
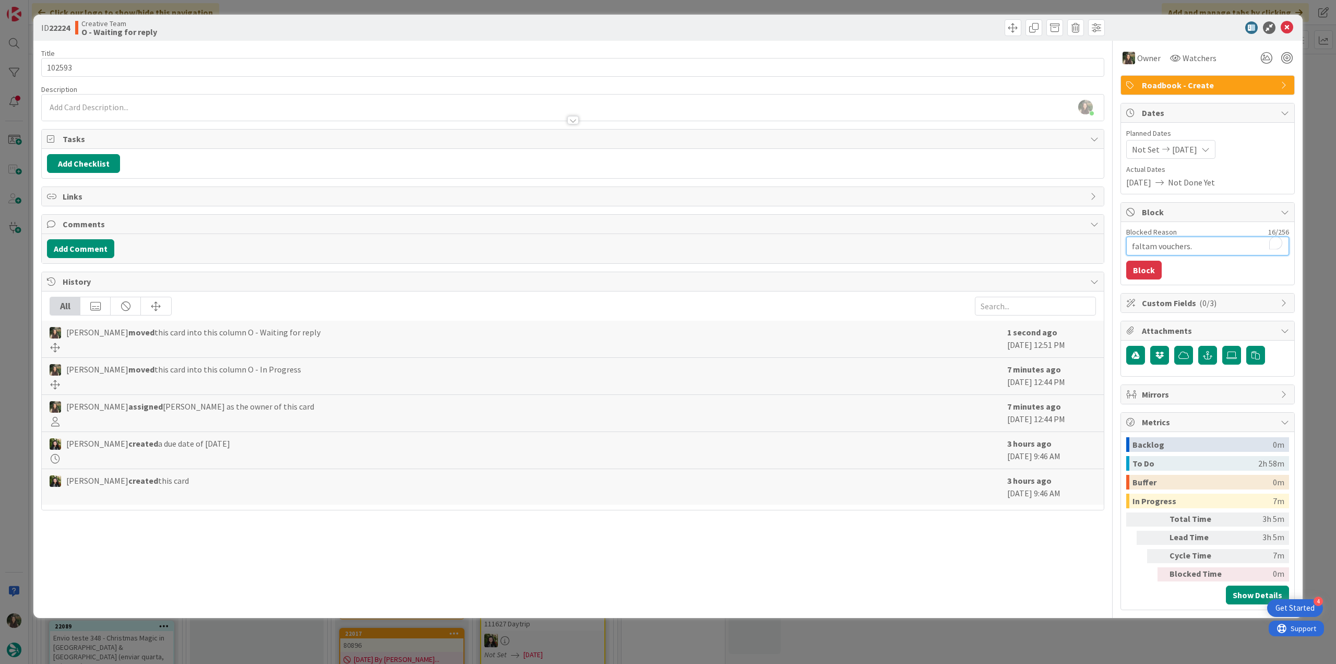
type textarea "x"
type textarea "faltam vouchers. a"
type textarea "x"
type textarea "faltam vouchers. ag"
type textarea "x"
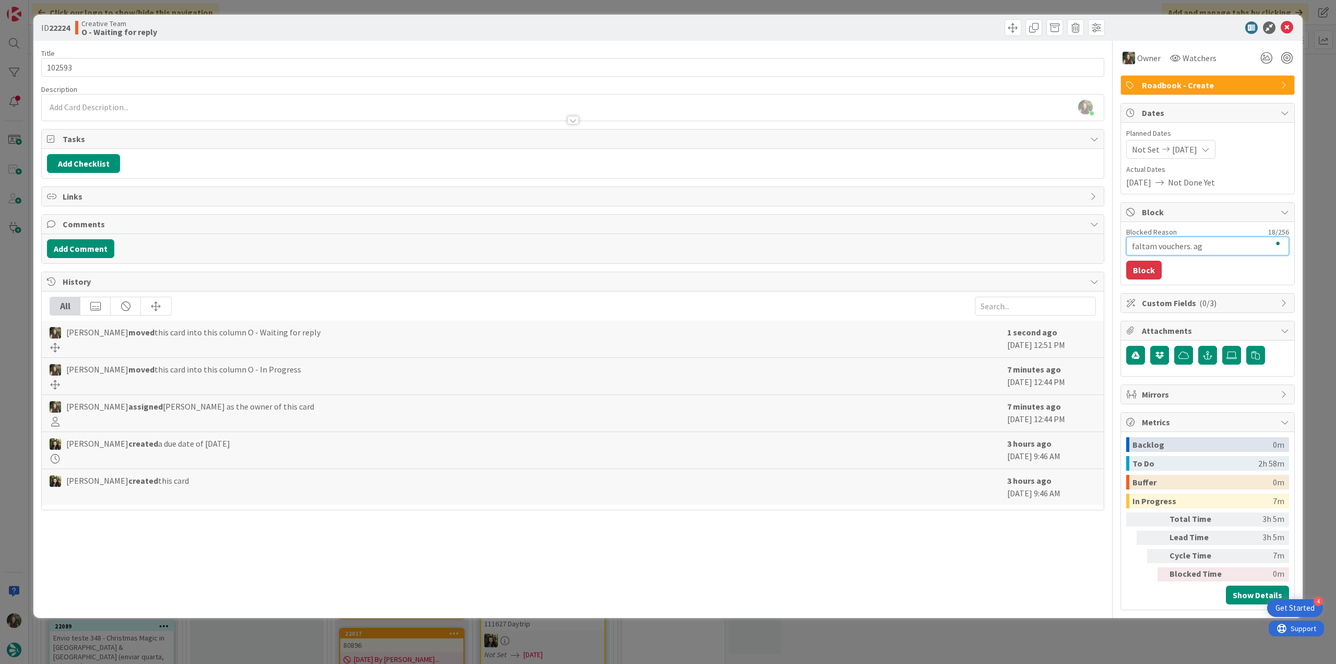
type textarea "faltam vouchers. agu"
type textarea "x"
type textarea "faltam vouchers. agua"
type textarea "x"
type textarea "faltam vouchers. aguar"
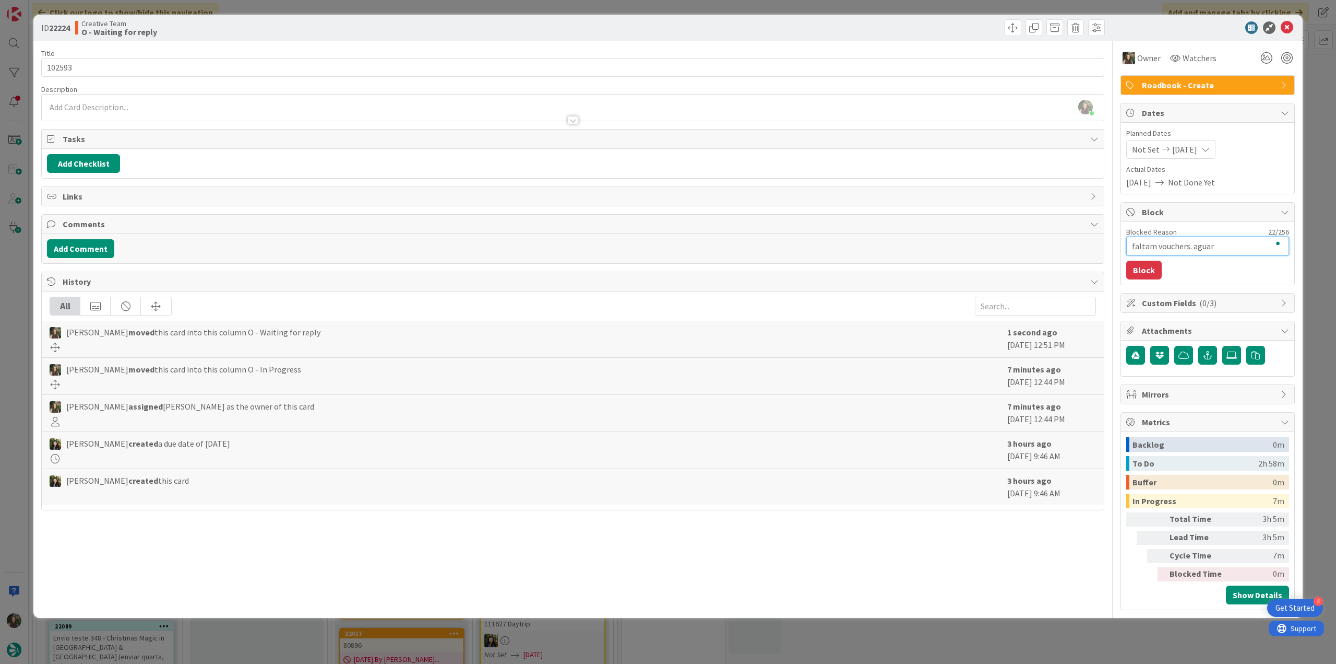
type textarea "x"
type textarea "faltam vouchers. [GEOGRAPHIC_DATA]"
type textarea "x"
type textarea "faltam vouchers. [GEOGRAPHIC_DATA]"
type textarea "x"
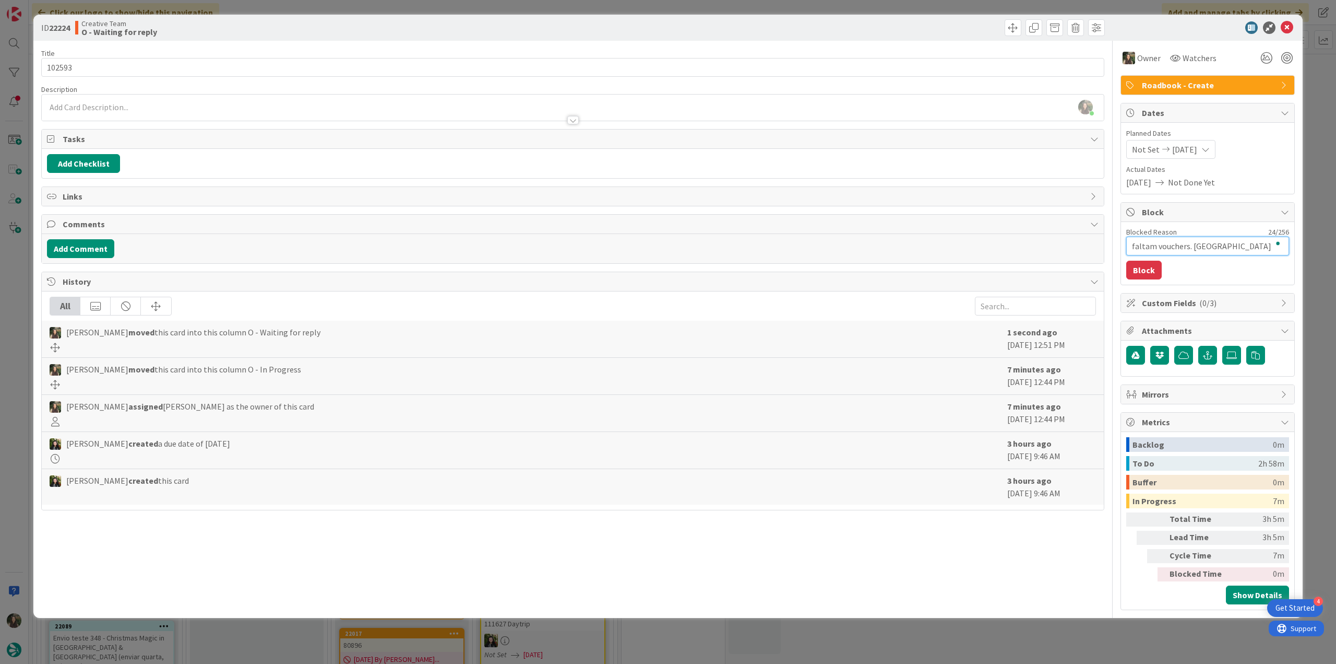
type textarea "faltam vouchers. [GEOGRAPHIC_DATA]"
type textarea "x"
type textarea "faltam vouchers. [GEOGRAPHIC_DATA]"
type textarea "x"
type textarea "faltam vouchers. [GEOGRAPHIC_DATA]"
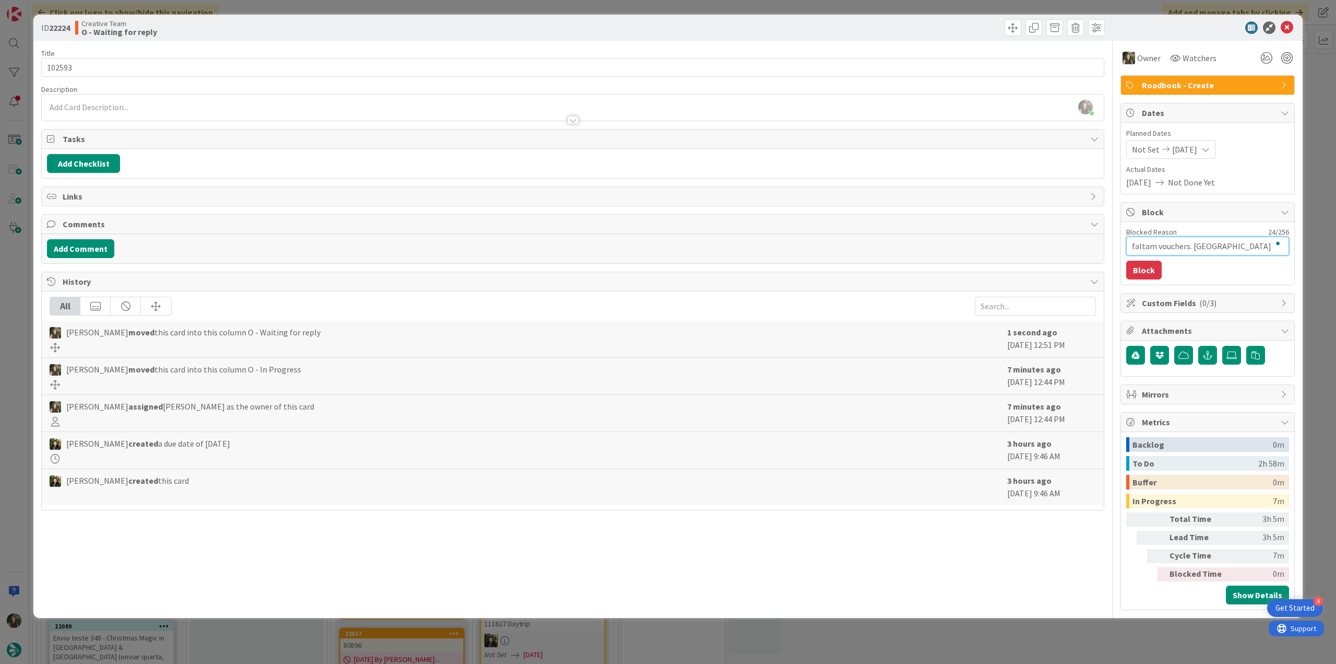
type textarea "x"
type textarea "faltam vouchers. aguarda t"
type textarea "x"
type textarea "faltam vouchers. aguarda tc"
click at [1145, 271] on button "Block" at bounding box center [1144, 269] width 35 height 19
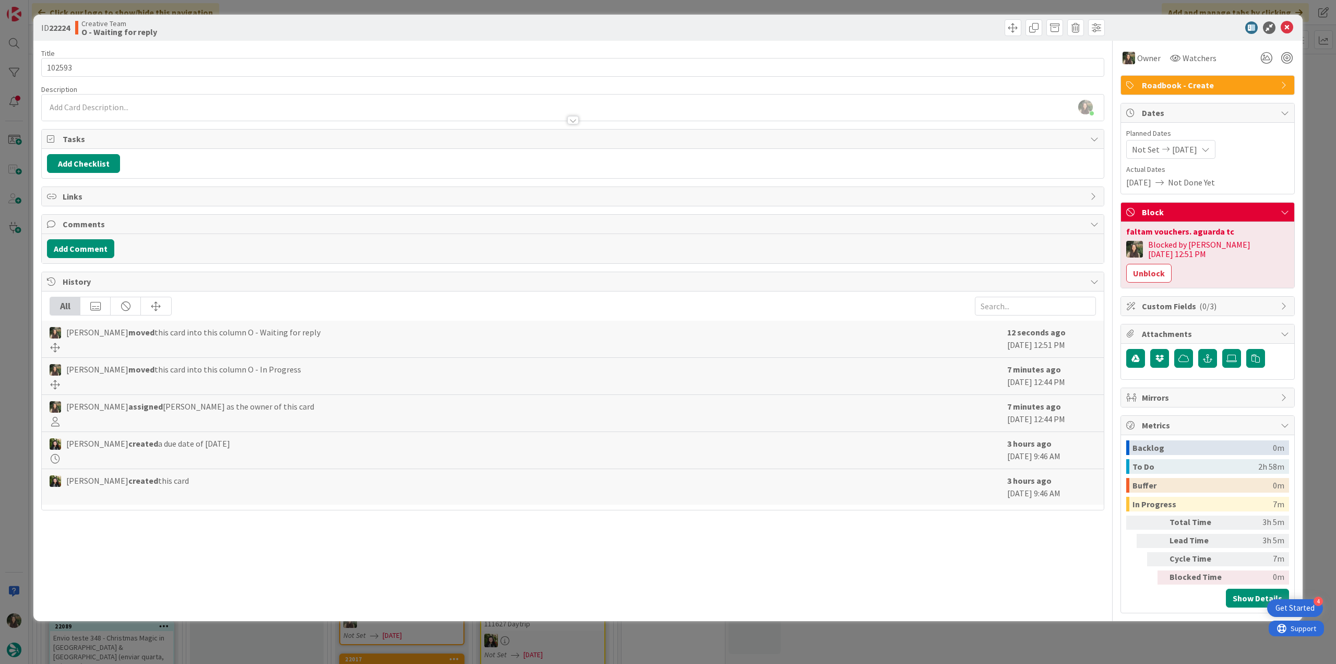
click at [1317, 258] on div "ID 22224 Creative Team O - Waiting for reply Title 6 / 128 102593 Description […" at bounding box center [668, 332] width 1336 height 664
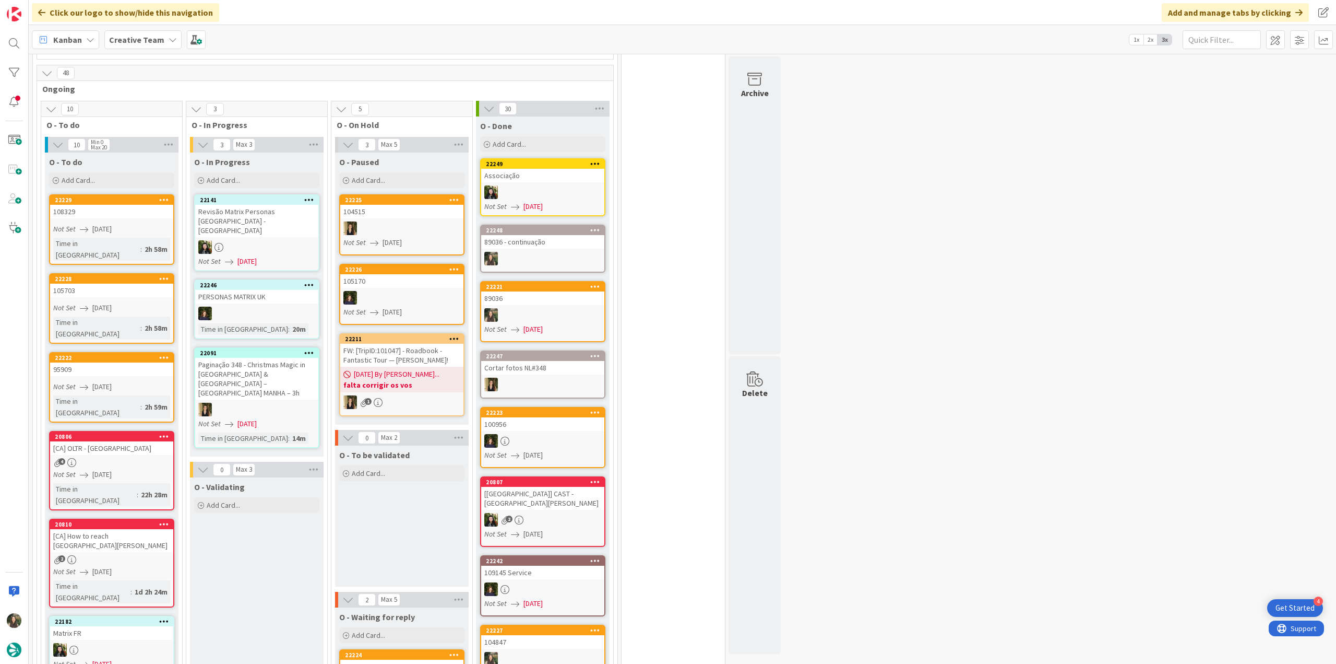
scroll to position [835, 0]
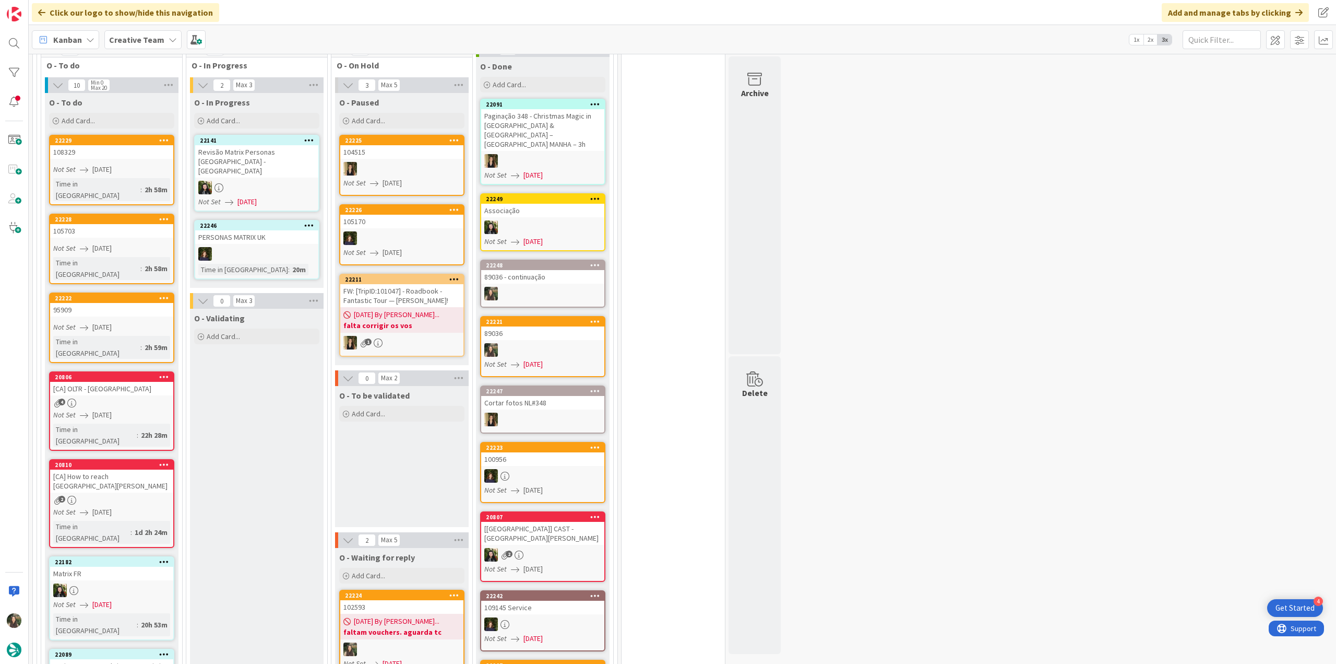
click at [151, 371] on link "20806 [CA] OLTR - San Miniato al Monte 4 Not Set [DATE] Time in [GEOGRAPHIC_DAT…" at bounding box center [111, 410] width 125 height 79
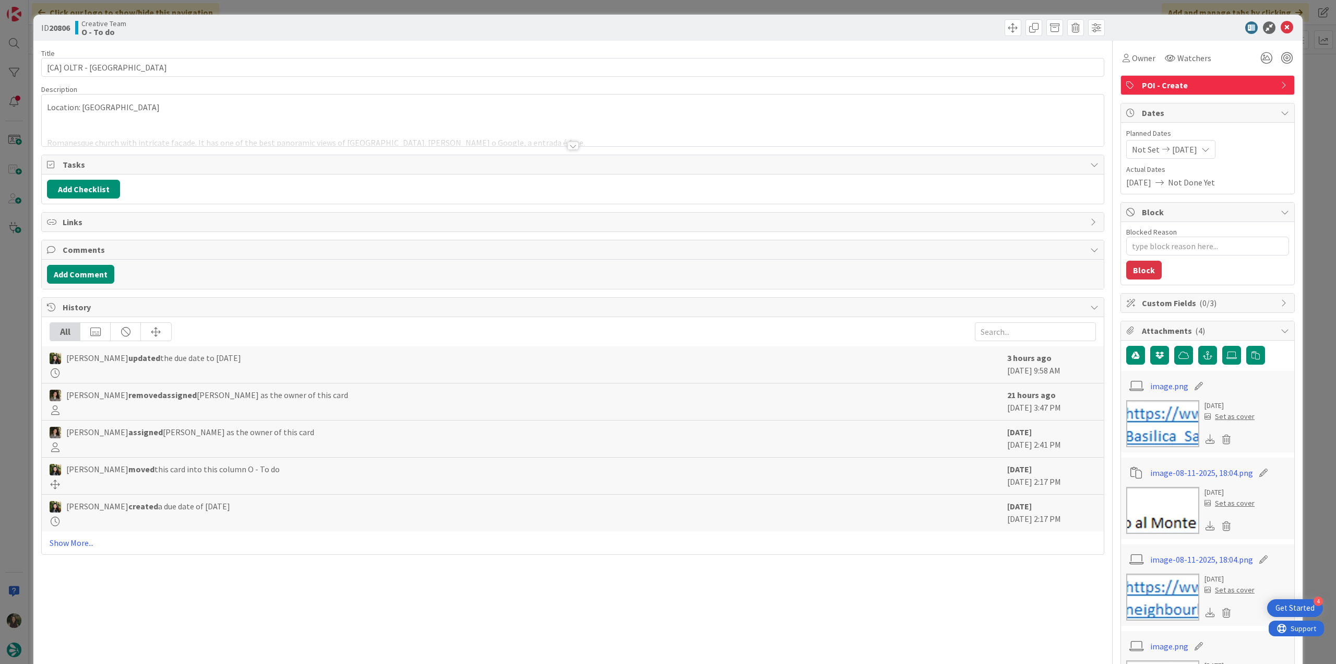
click at [323, 131] on div at bounding box center [573, 133] width 1062 height 27
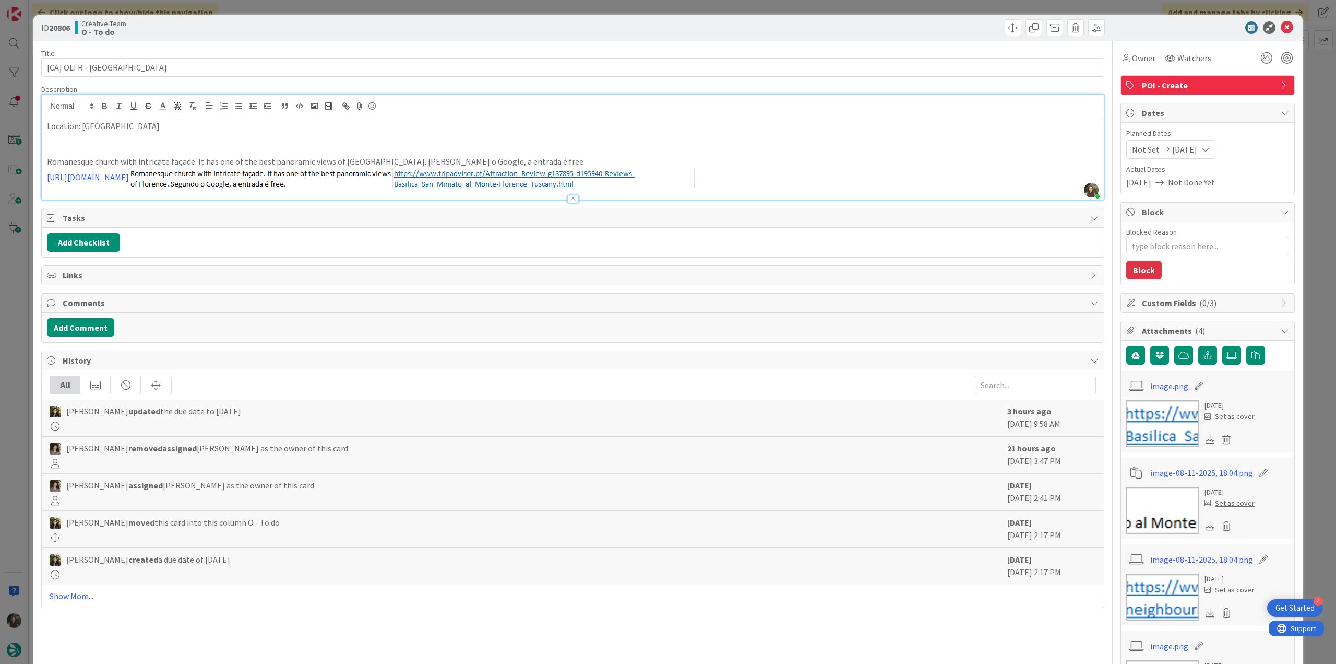
click at [15, 284] on div "ID 20806 Creative Team O - To do Title 32 / 128 [CA] OLTR - San Miniato al Mont…" at bounding box center [668, 332] width 1336 height 664
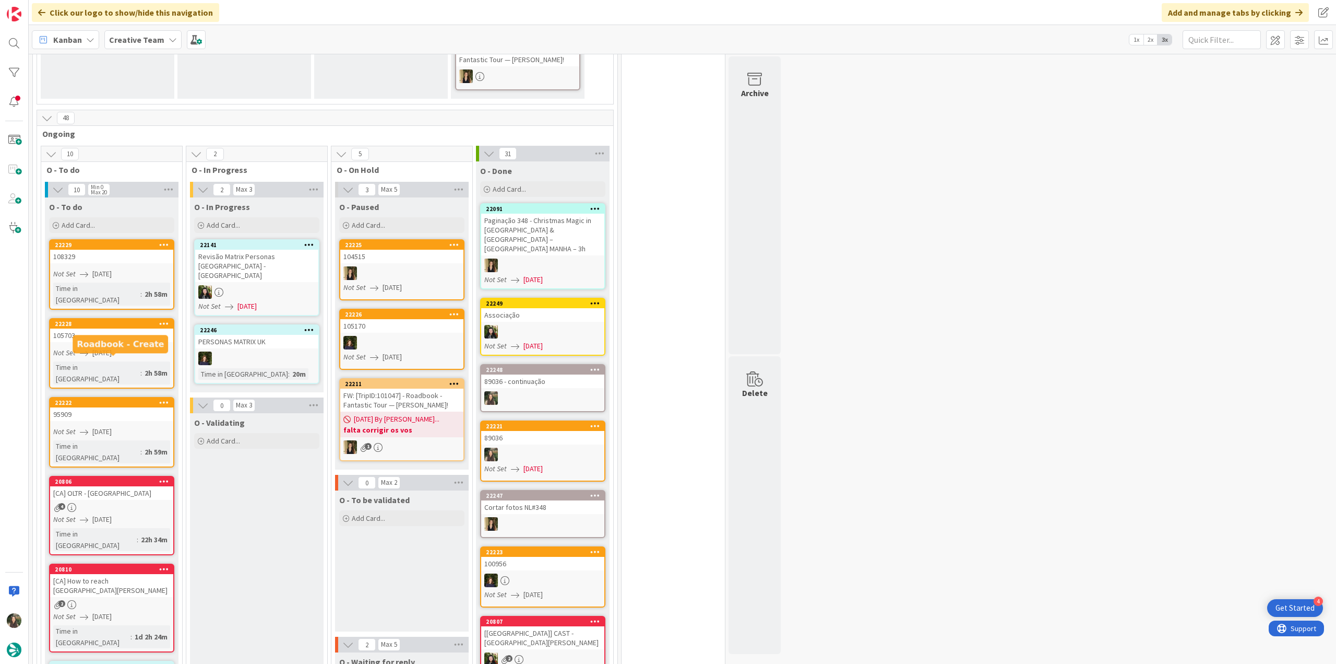
click at [134, 407] on div "95909" at bounding box center [111, 414] width 123 height 14
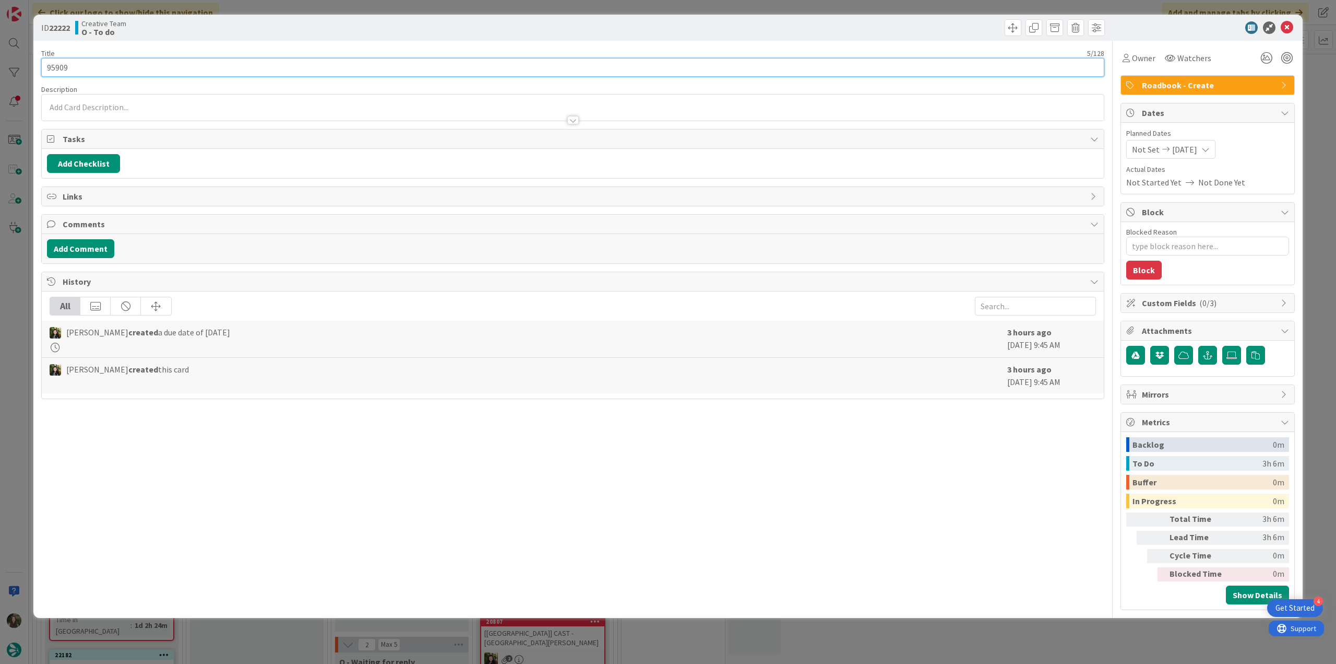
click at [65, 69] on input "95909" at bounding box center [572, 67] width 1063 height 19
click at [13, 310] on div "ID 22222 Creative Team O - To do Title 5 / 128 95909 Description [PERSON_NAME] …" at bounding box center [668, 332] width 1336 height 664
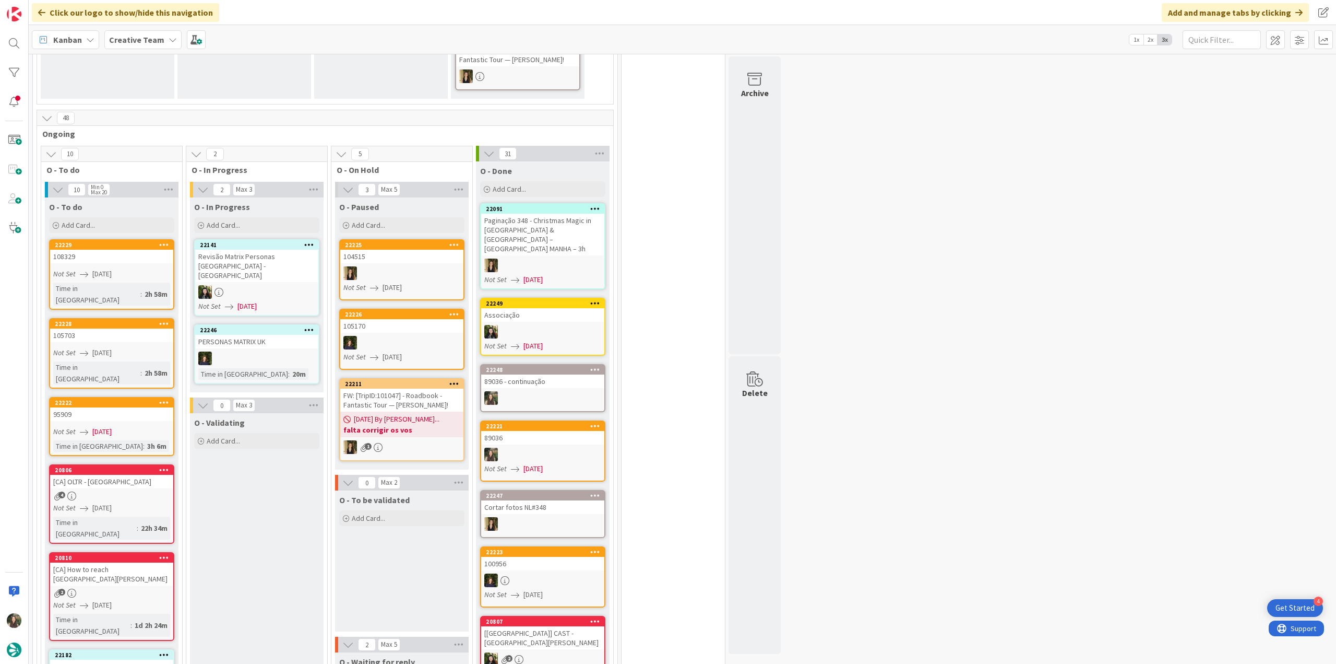
click at [146, 397] on link "22222 95909 Not Set [DATE] Time in [GEOGRAPHIC_DATA] : 3h 6m" at bounding box center [111, 426] width 125 height 59
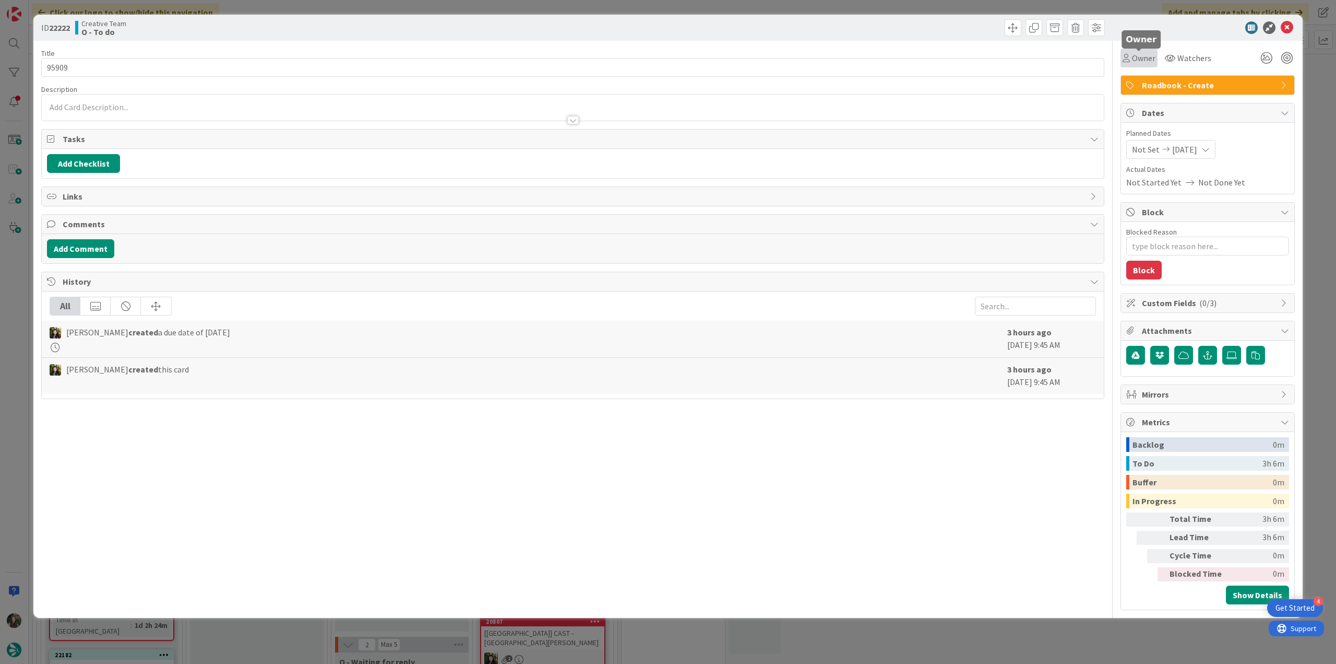
click at [1150, 55] on span "Owner" at bounding box center [1143, 58] width 23 height 13
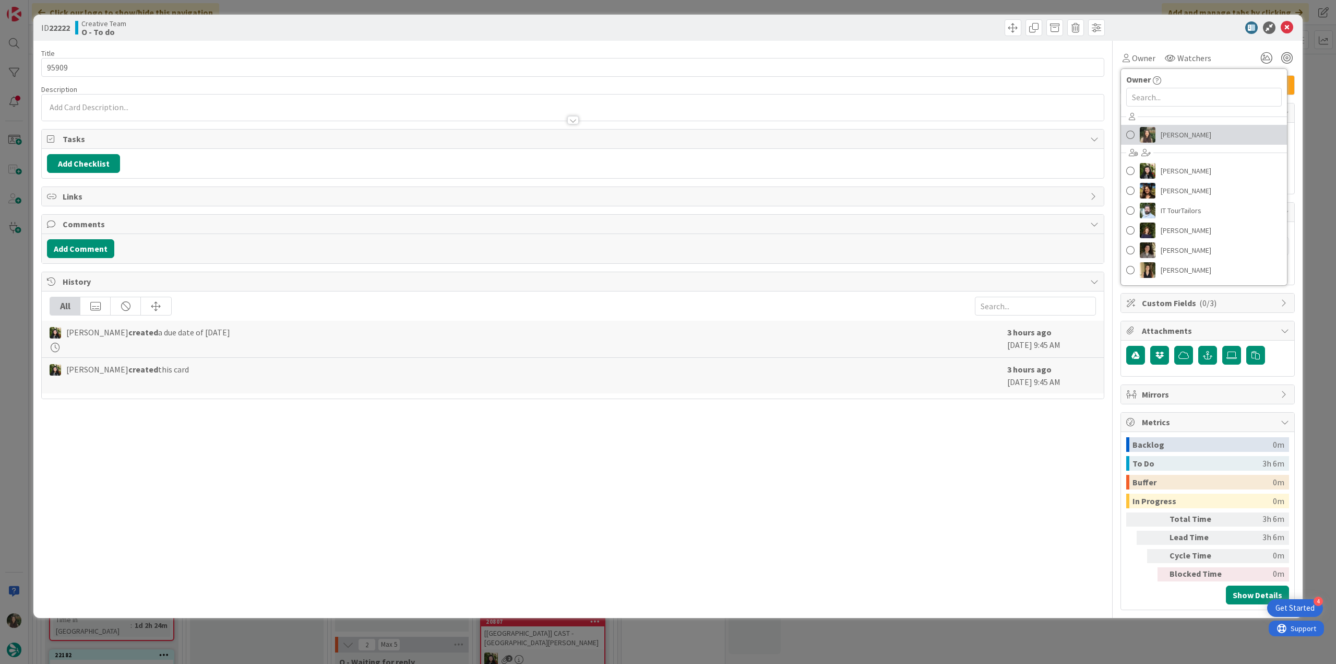
drag, startPoint x: 1170, startPoint y: 138, endPoint x: 1190, endPoint y: 135, distance: 19.6
click at [1171, 138] on span "[PERSON_NAME]" at bounding box center [1186, 135] width 51 height 16
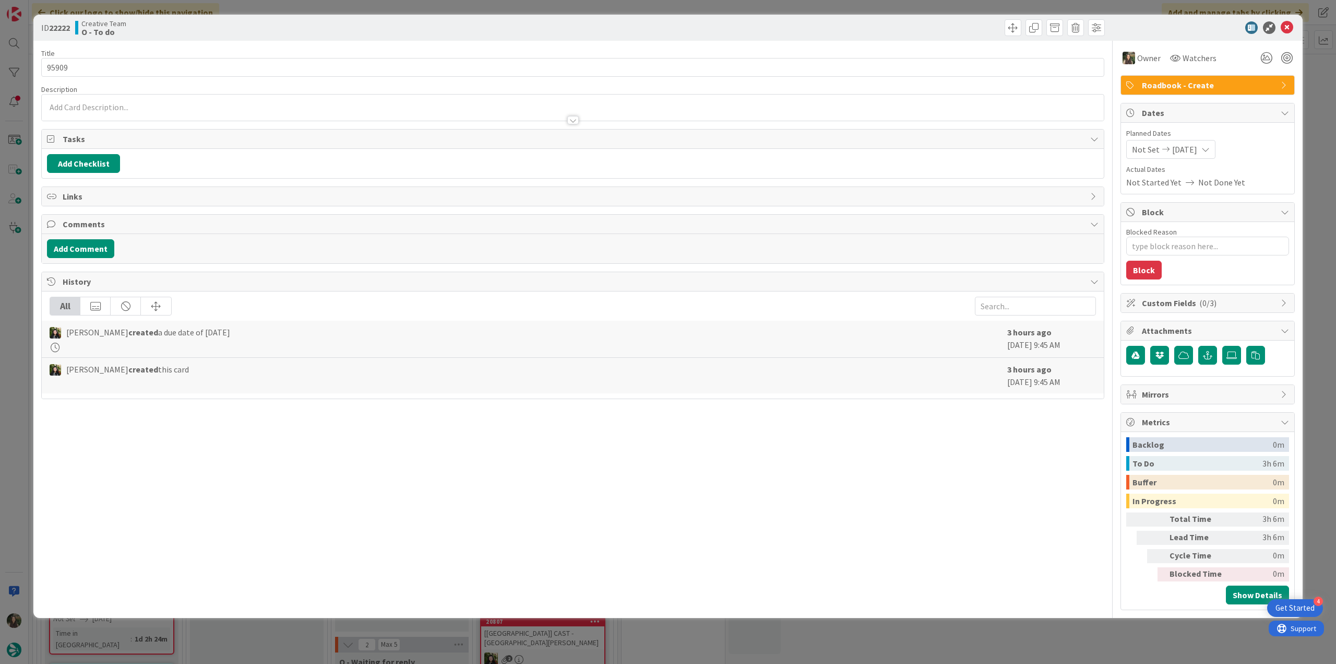
type textarea "x"
click at [1316, 91] on div "ID 22222 Creative Team O - To do Title 5 / 128 95909 Description Owner Watchers…" at bounding box center [668, 332] width 1336 height 664
